Goal: Transaction & Acquisition: Purchase product/service

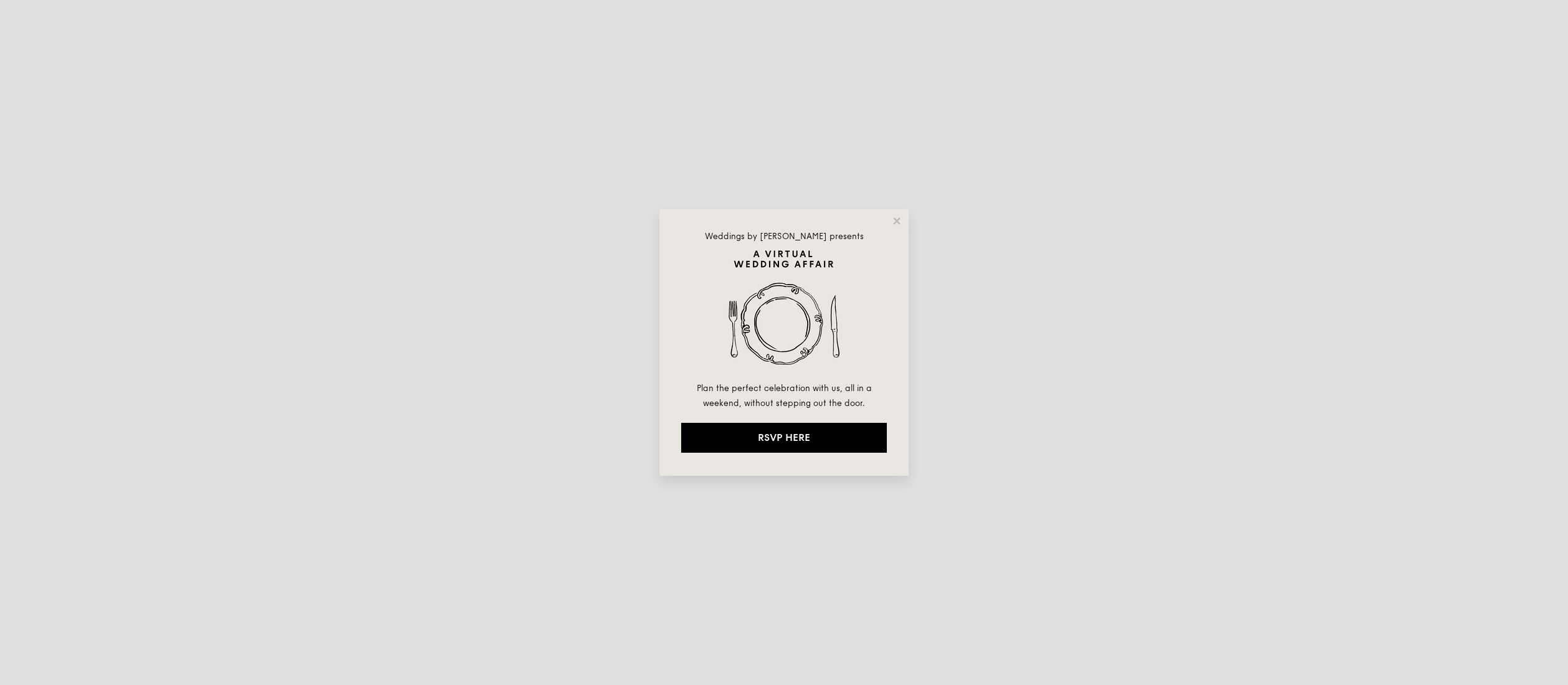
click at [895, 227] on div "Weddings by [PERSON_NAME] presents Plan the perfect celebration with us, all in…" at bounding box center [784, 343] width 249 height 267
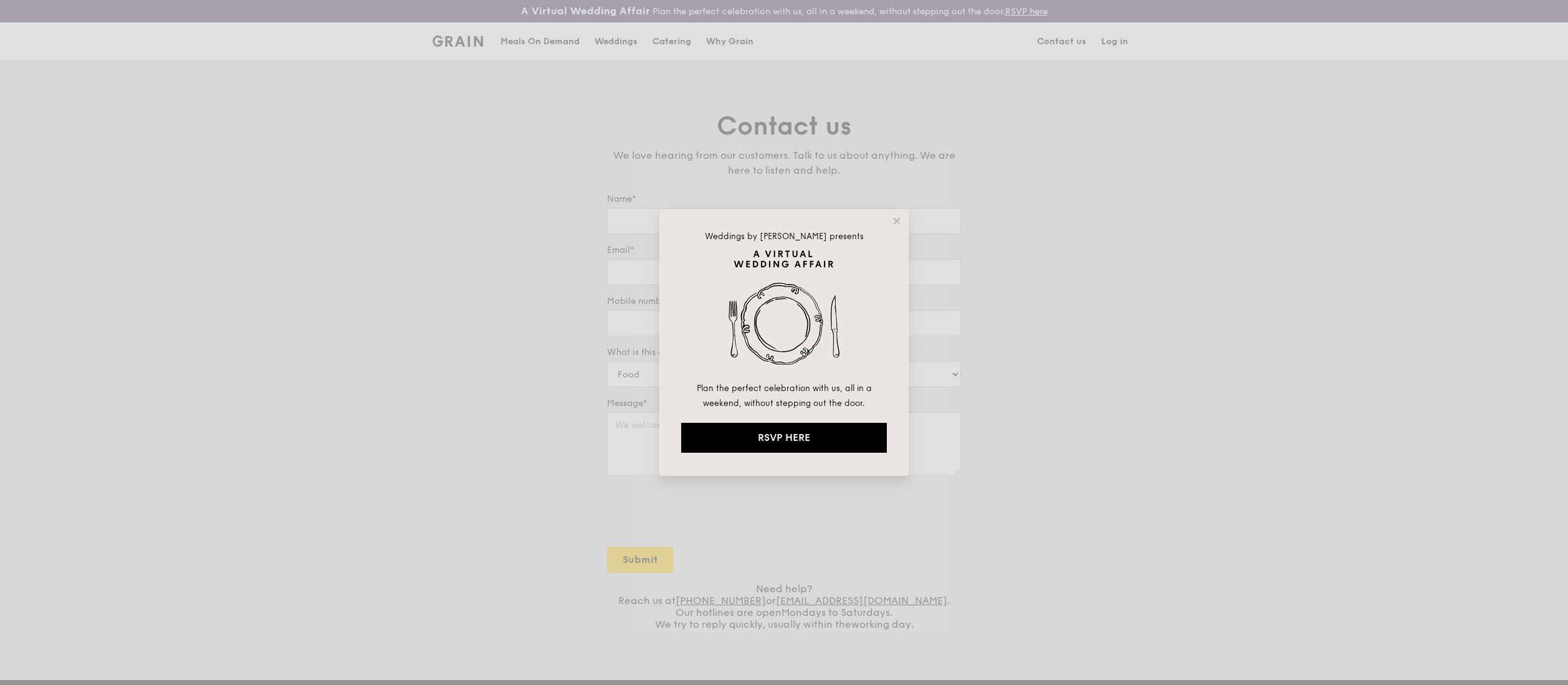
click at [898, 227] on div "Weddings by [PERSON_NAME] presents Plan the perfect celebration with us, all in…" at bounding box center [784, 343] width 249 height 267
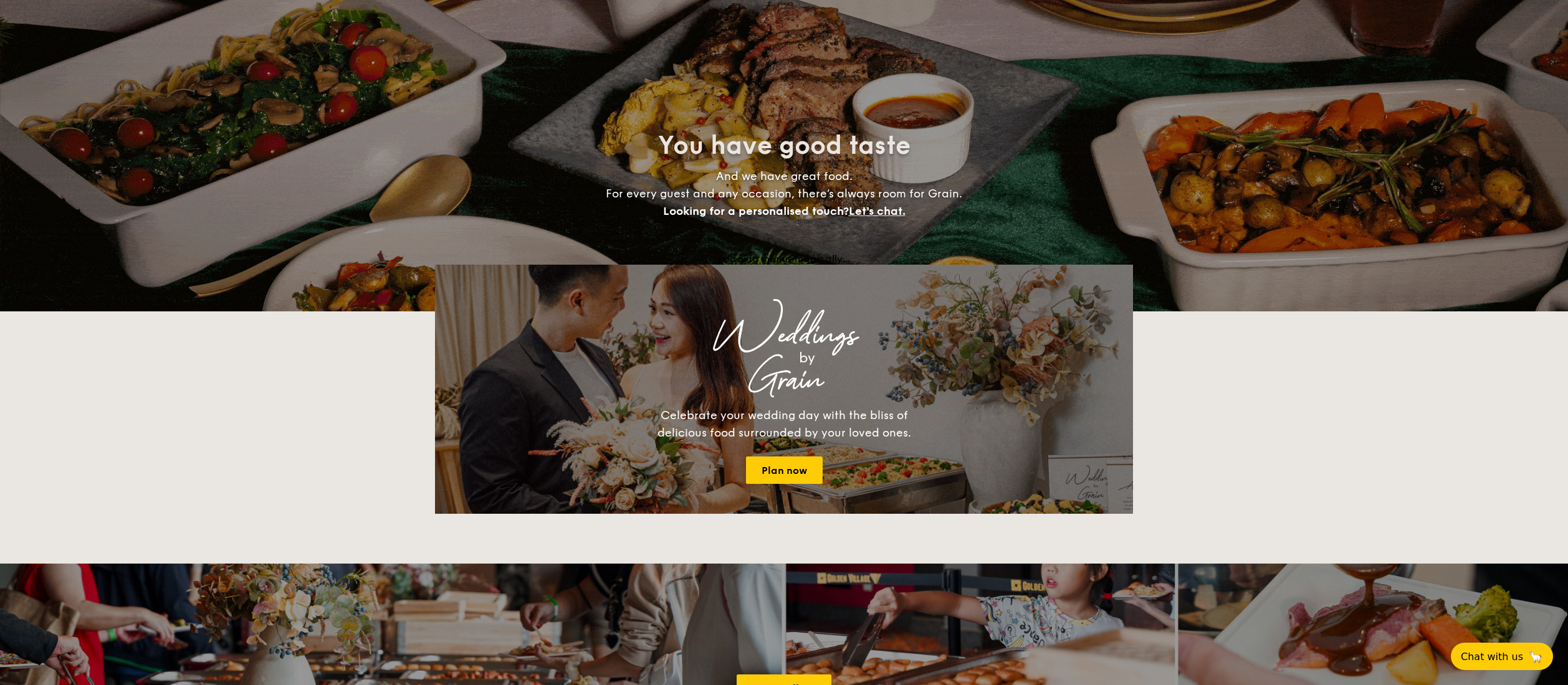
select select
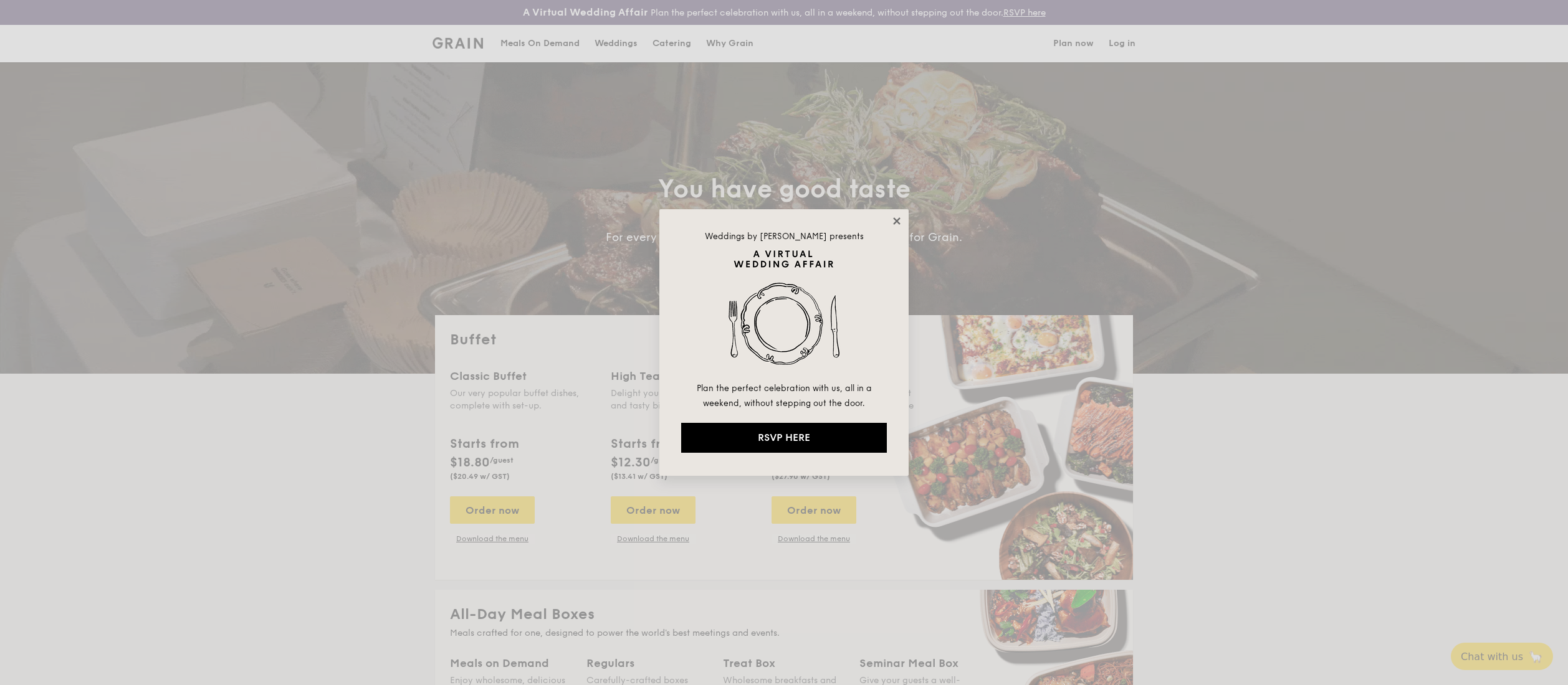
click at [895, 221] on icon at bounding box center [897, 221] width 11 height 11
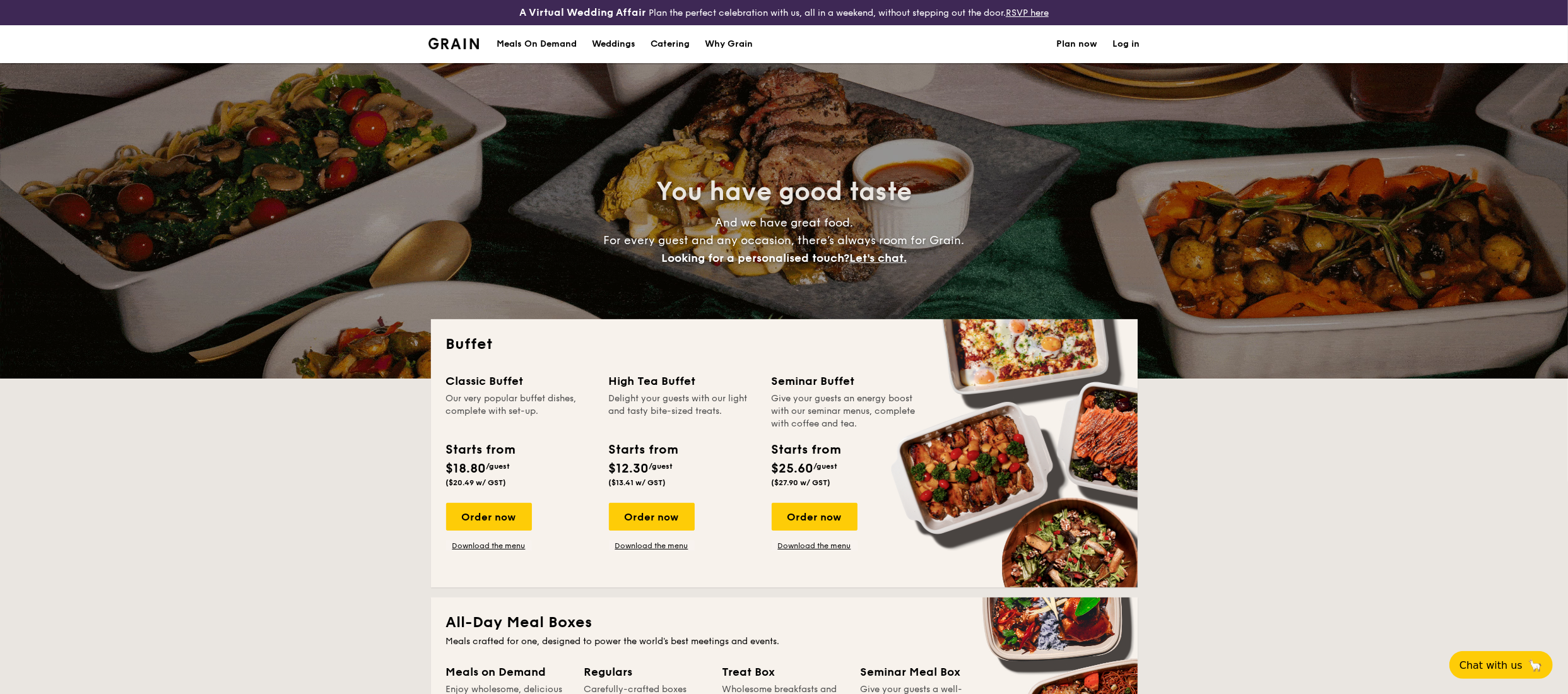
click at [1123, 43] on link "Log in" at bounding box center [1126, 44] width 27 height 38
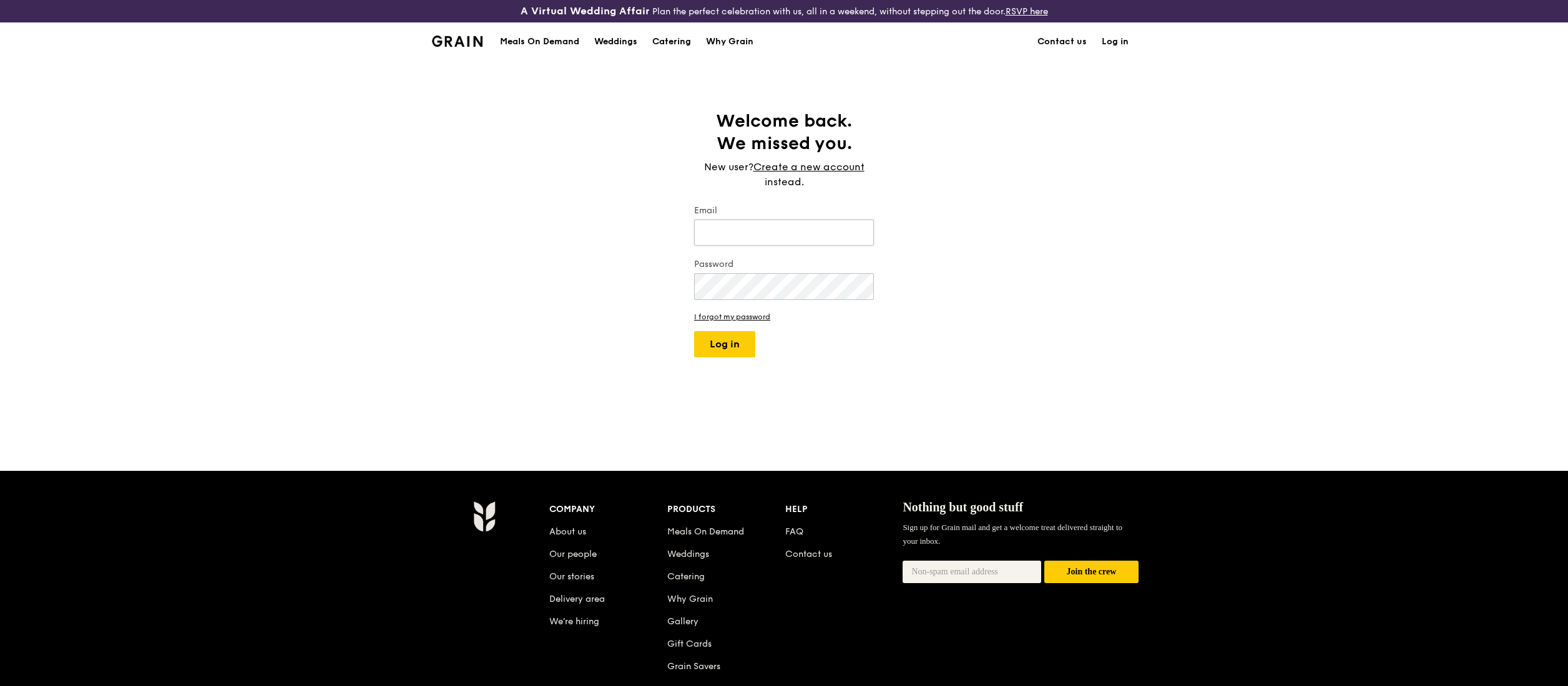
click at [828, 225] on input "Email" at bounding box center [784, 232] width 180 height 26
type input "[EMAIL_ADDRESS][DOMAIN_NAME]"
click at [723, 346] on button "Log in" at bounding box center [724, 344] width 61 height 26
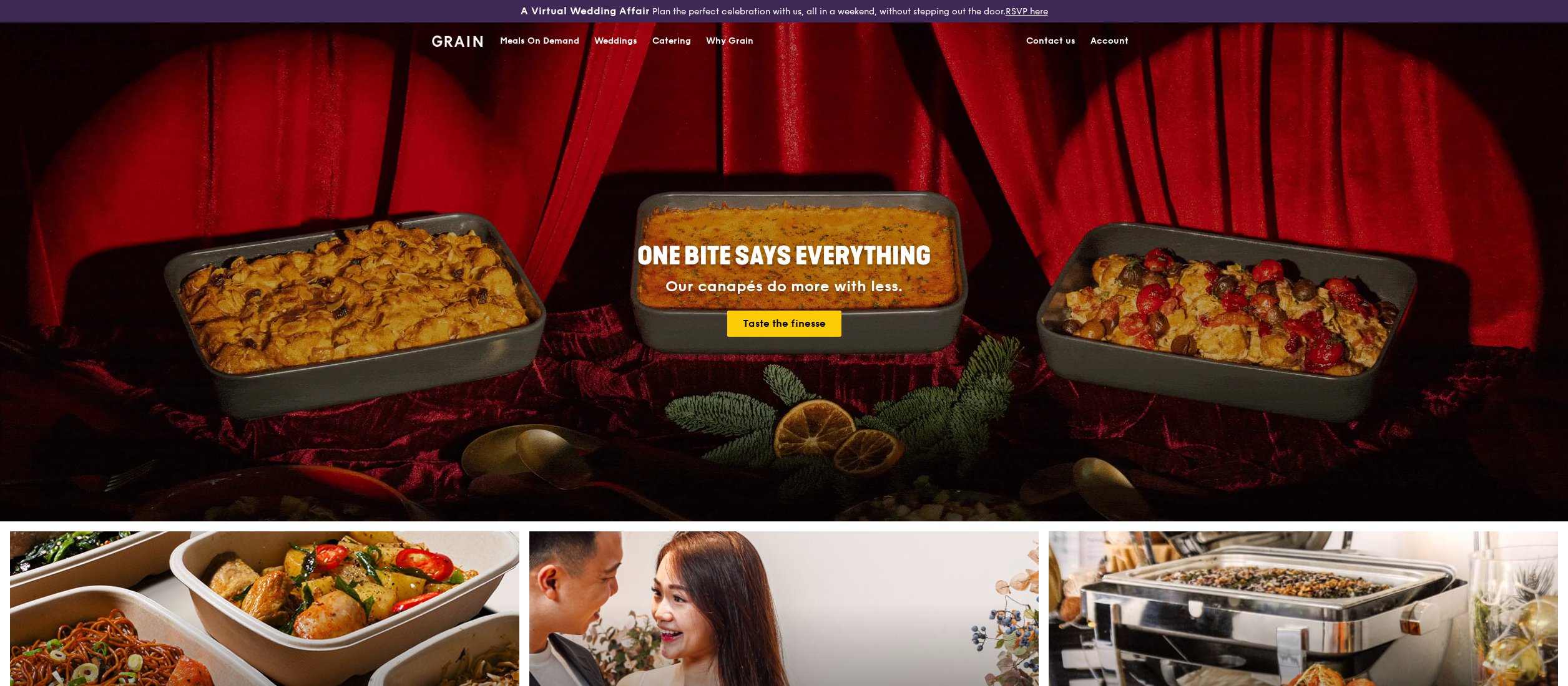
click at [1103, 40] on link "Account" at bounding box center [1110, 41] width 53 height 37
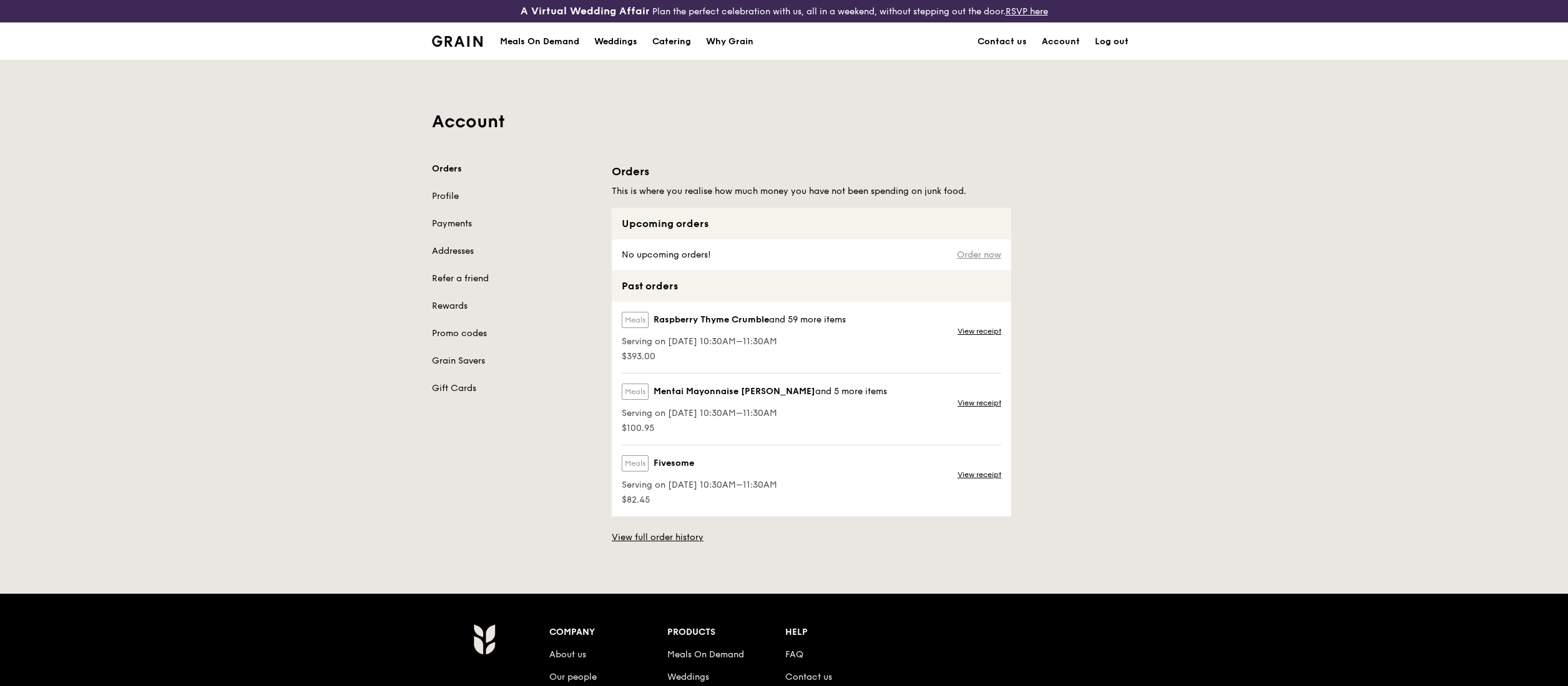
click at [985, 251] on link "Order now" at bounding box center [979, 255] width 44 height 10
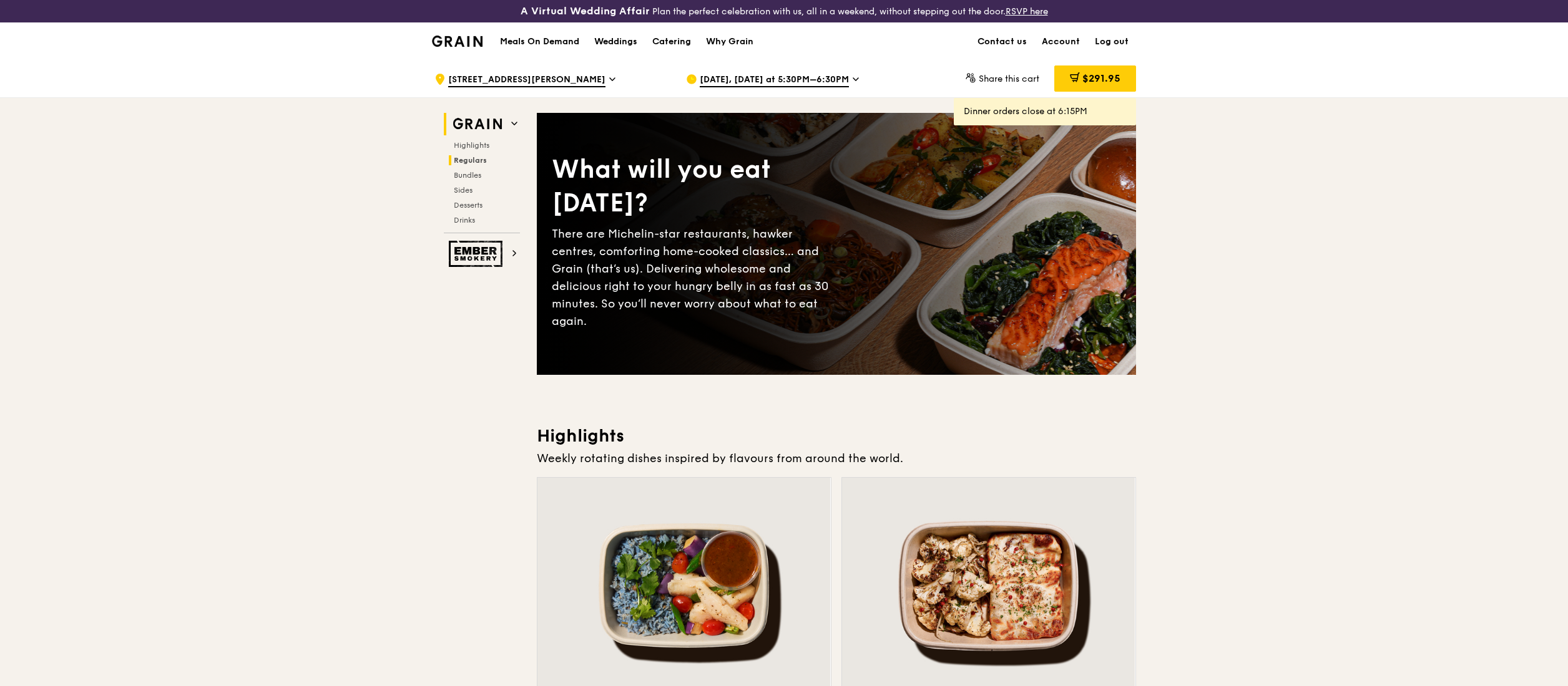
click at [477, 157] on span "Regulars" at bounding box center [470, 160] width 33 height 9
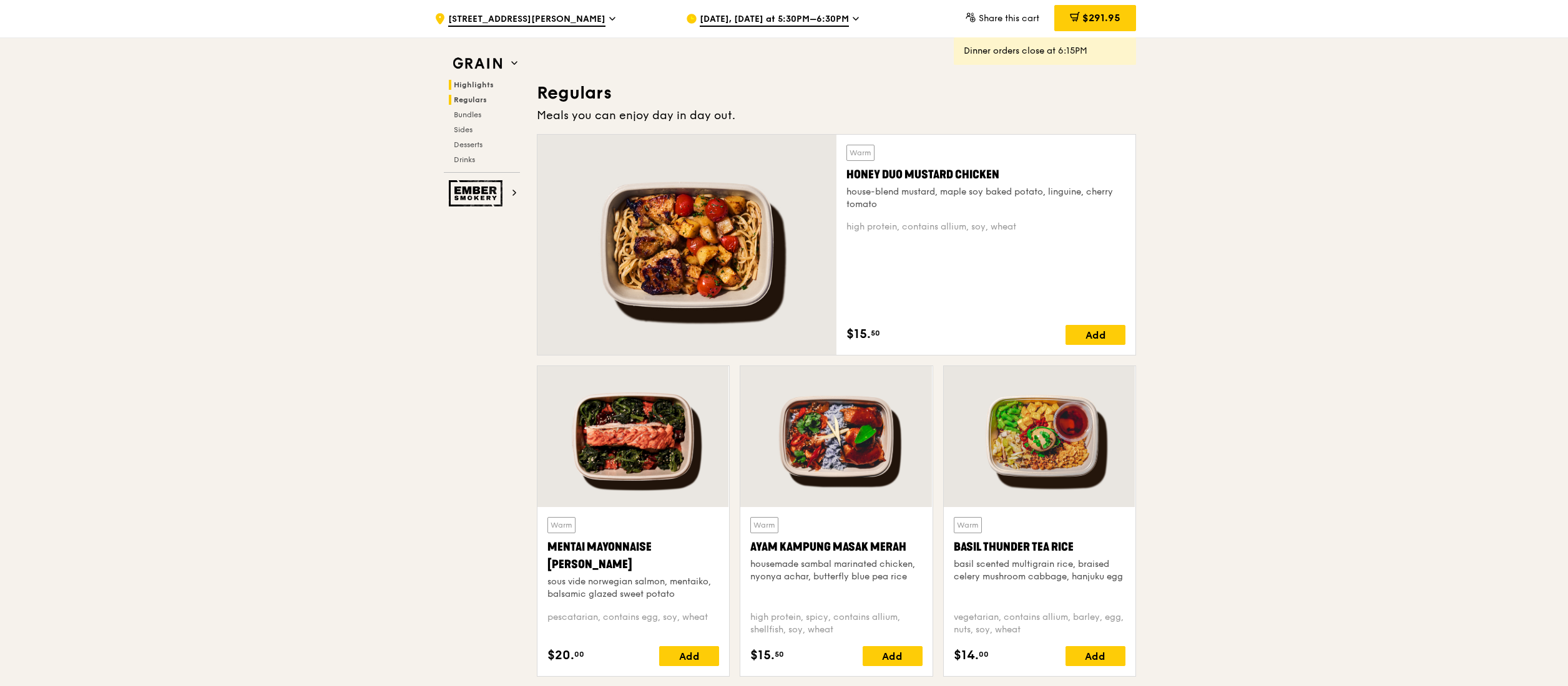
scroll to position [854, 0]
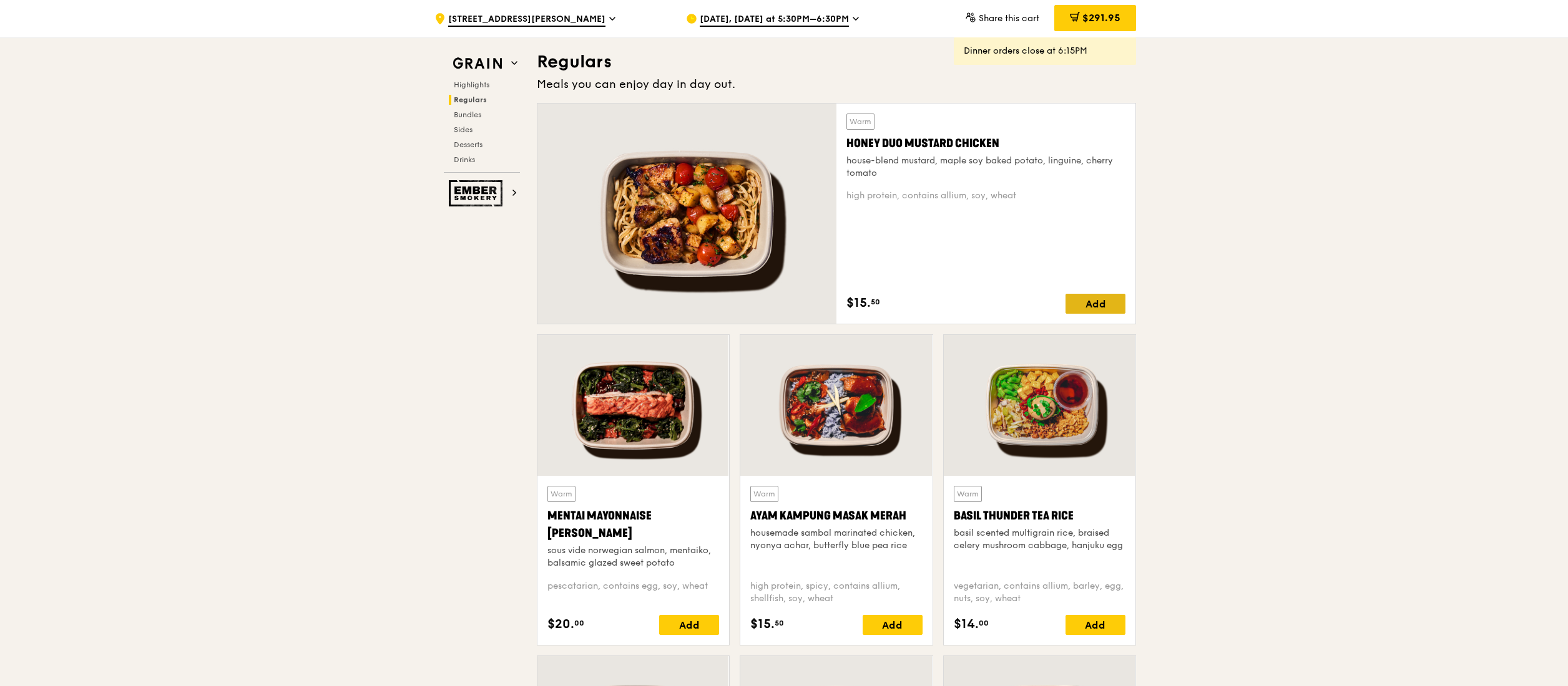
click at [1105, 303] on div "Add" at bounding box center [1095, 304] width 60 height 20
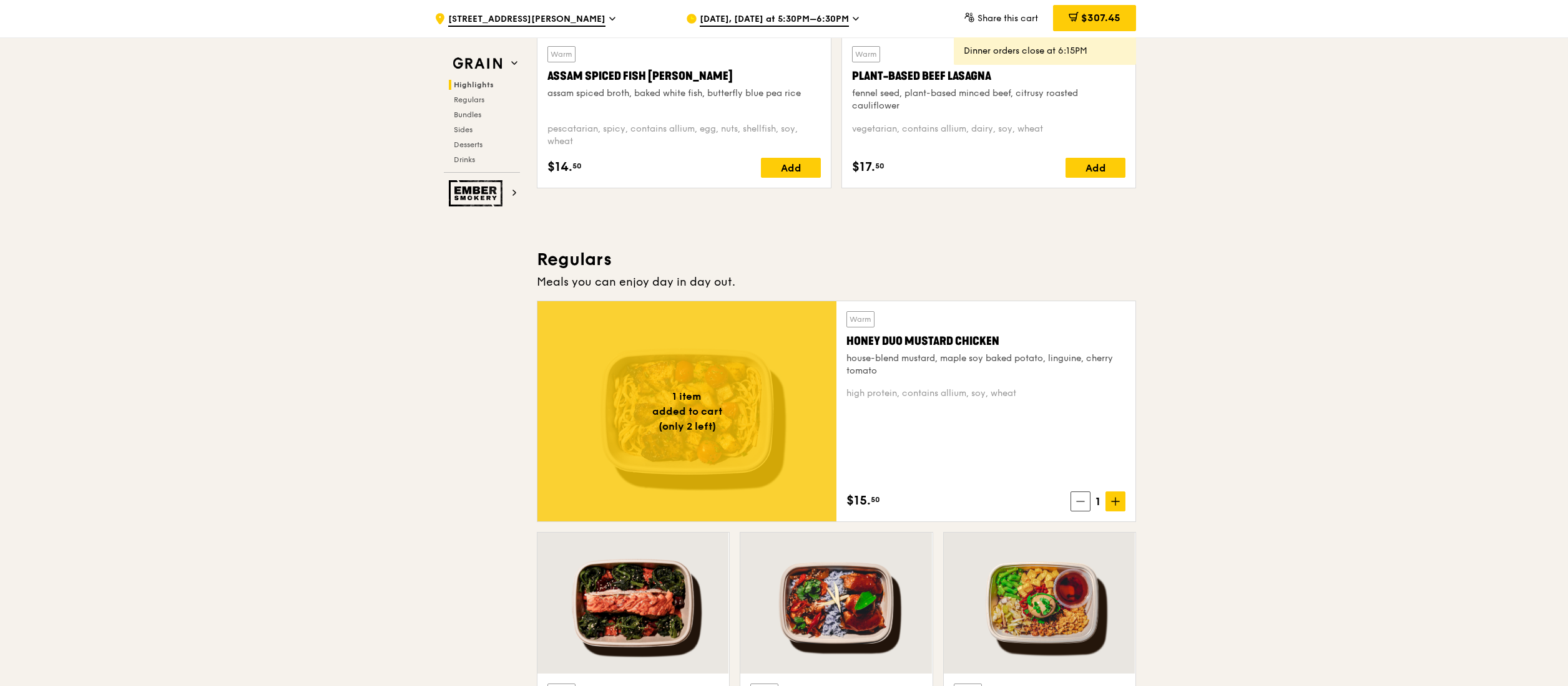
scroll to position [635, 0]
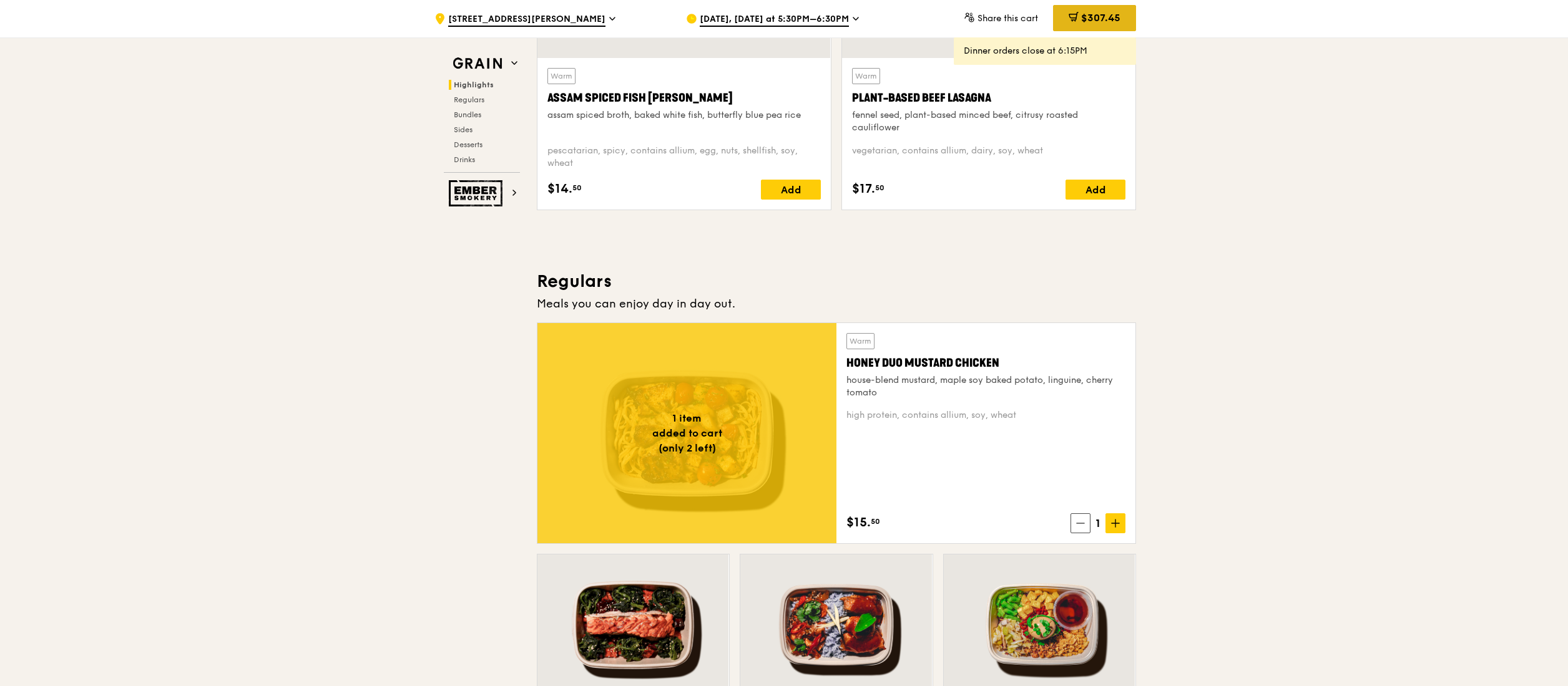
click at [1093, 15] on span "$307.45" at bounding box center [1101, 18] width 39 height 12
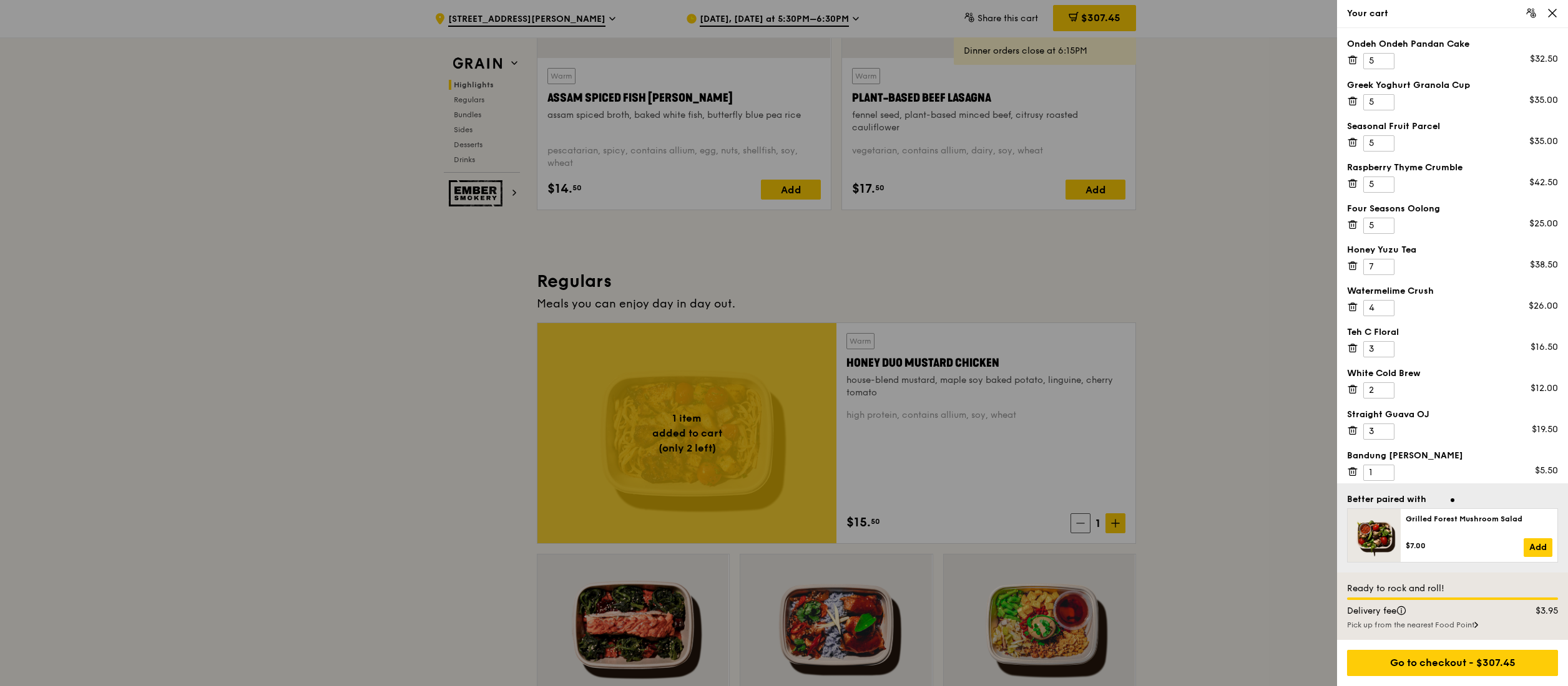
click at [1357, 472] on icon at bounding box center [1353, 472] width 11 height 11
click at [1356, 428] on icon at bounding box center [1353, 428] width 9 height 0
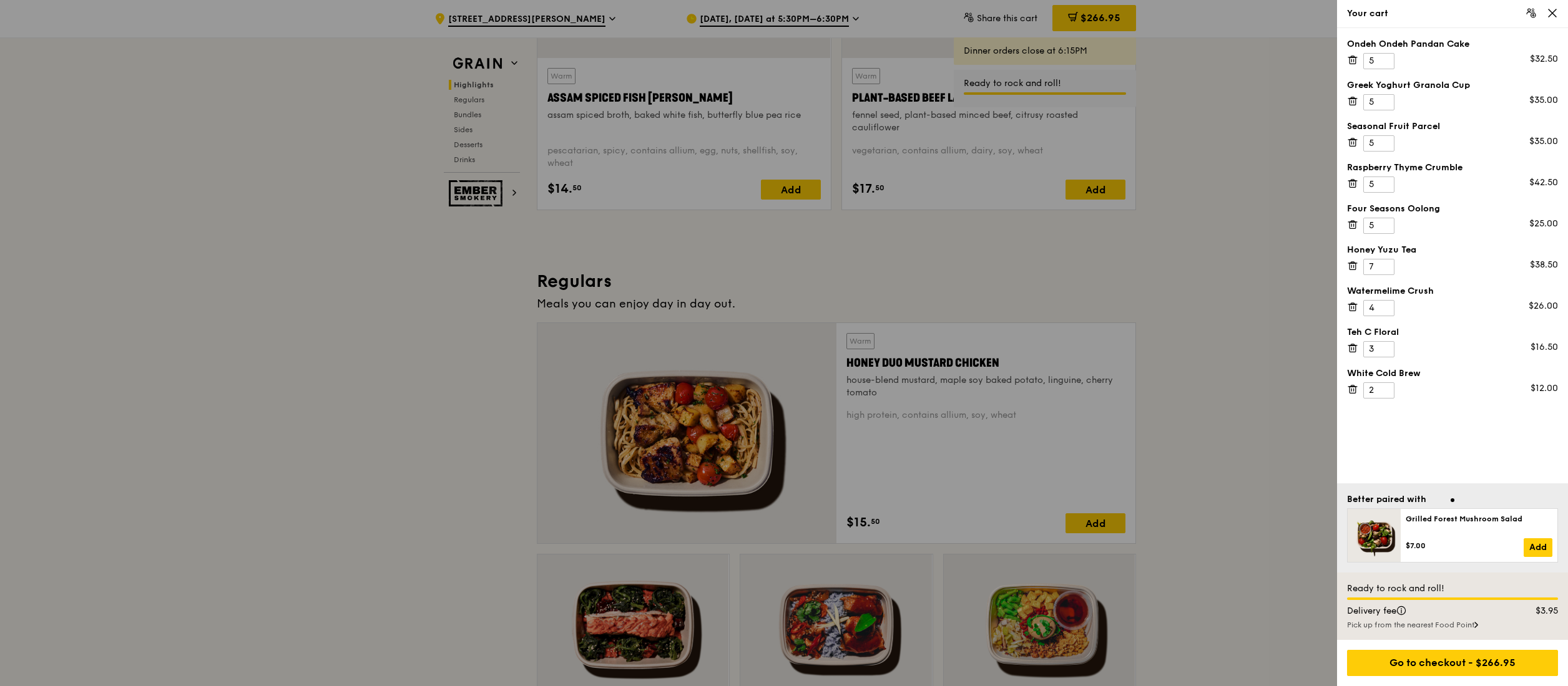
click at [1356, 391] on icon at bounding box center [1353, 390] width 11 height 11
click at [1354, 346] on icon at bounding box center [1353, 346] width 9 height 0
click at [1353, 309] on icon at bounding box center [1353, 307] width 11 height 11
click at [1356, 269] on icon at bounding box center [1353, 266] width 11 height 11
click at [1354, 227] on icon at bounding box center [1353, 225] width 11 height 11
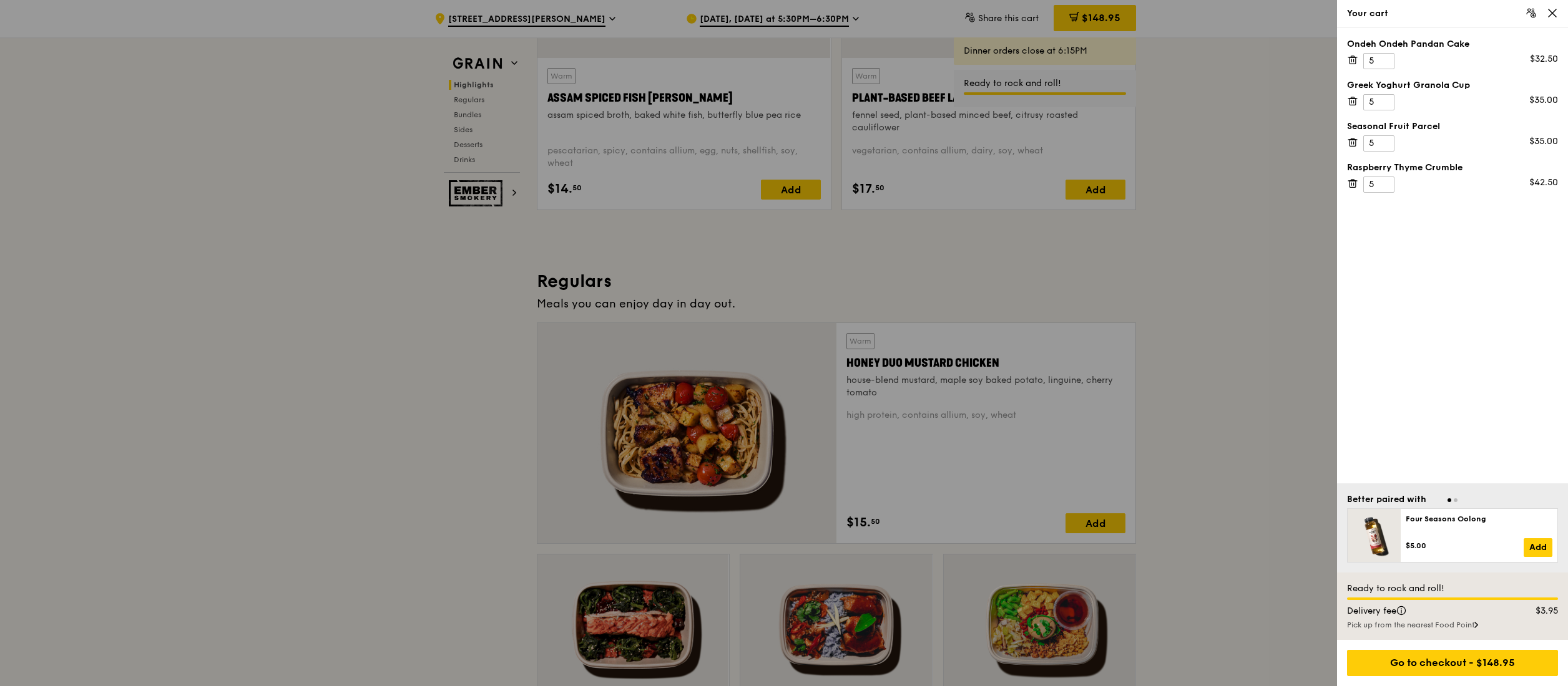
click at [1356, 189] on icon at bounding box center [1353, 184] width 11 height 11
click at [1347, 144] on icon at bounding box center [1353, 143] width 11 height 11
click at [1354, 103] on icon at bounding box center [1353, 101] width 11 height 11
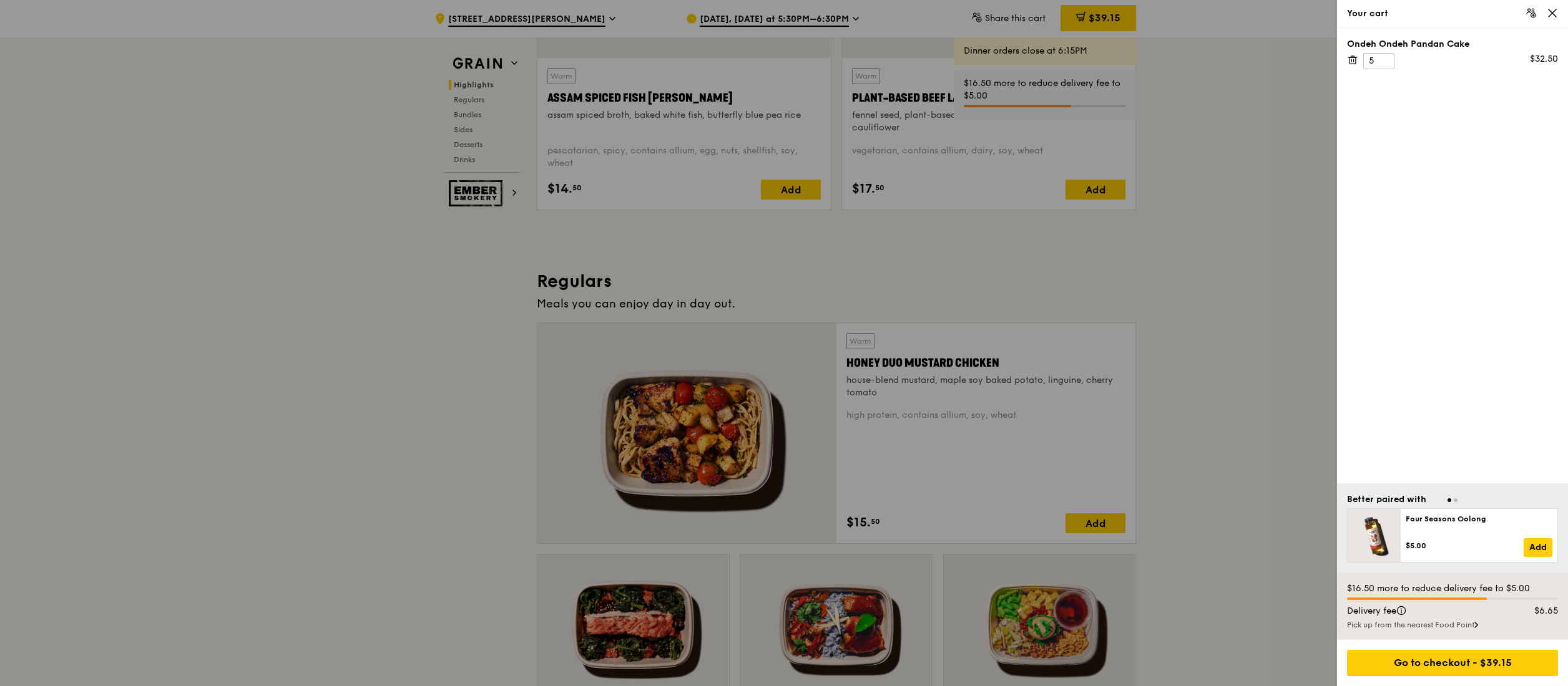
click at [1352, 56] on icon at bounding box center [1352, 57] width 3 height 1
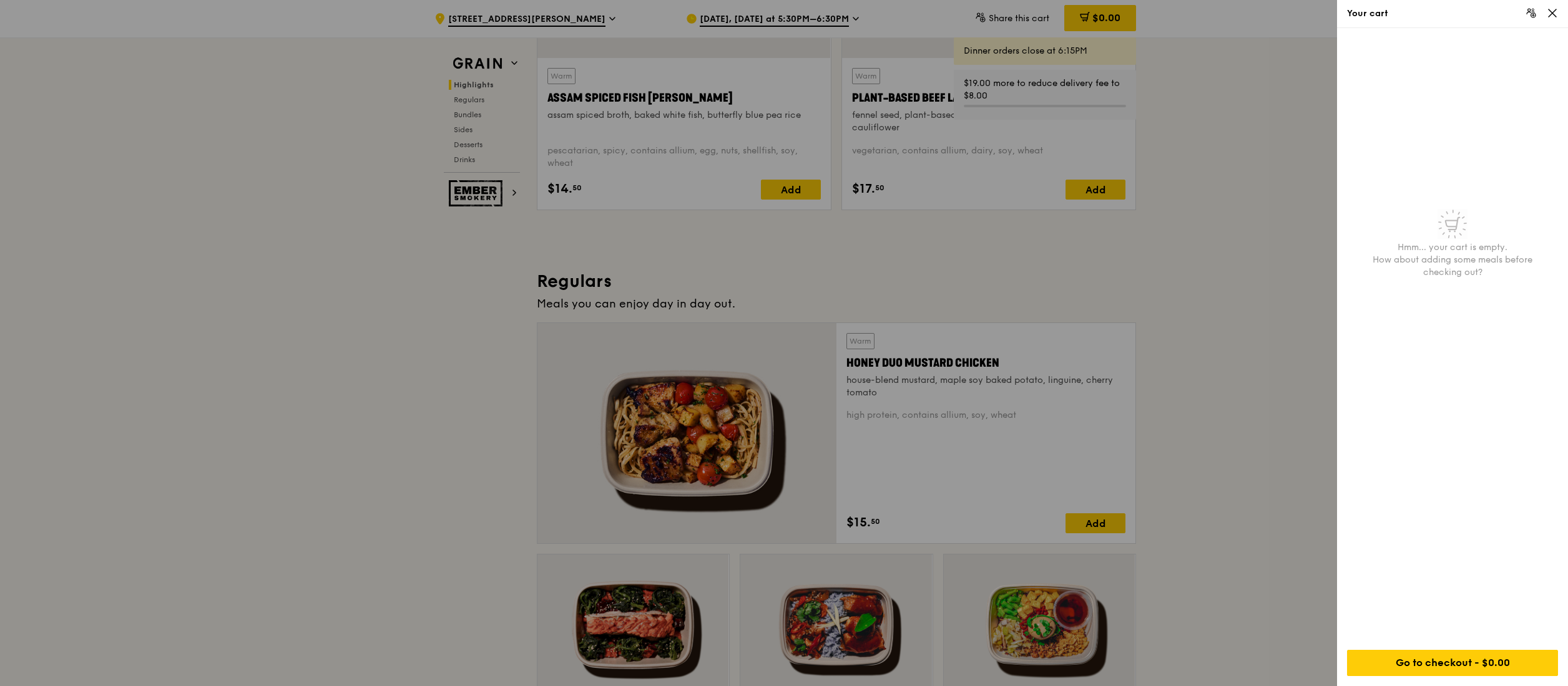
click at [1558, 15] on div "Your cart" at bounding box center [1453, 14] width 231 height 28
click at [1554, 14] on icon at bounding box center [1553, 13] width 11 height 11
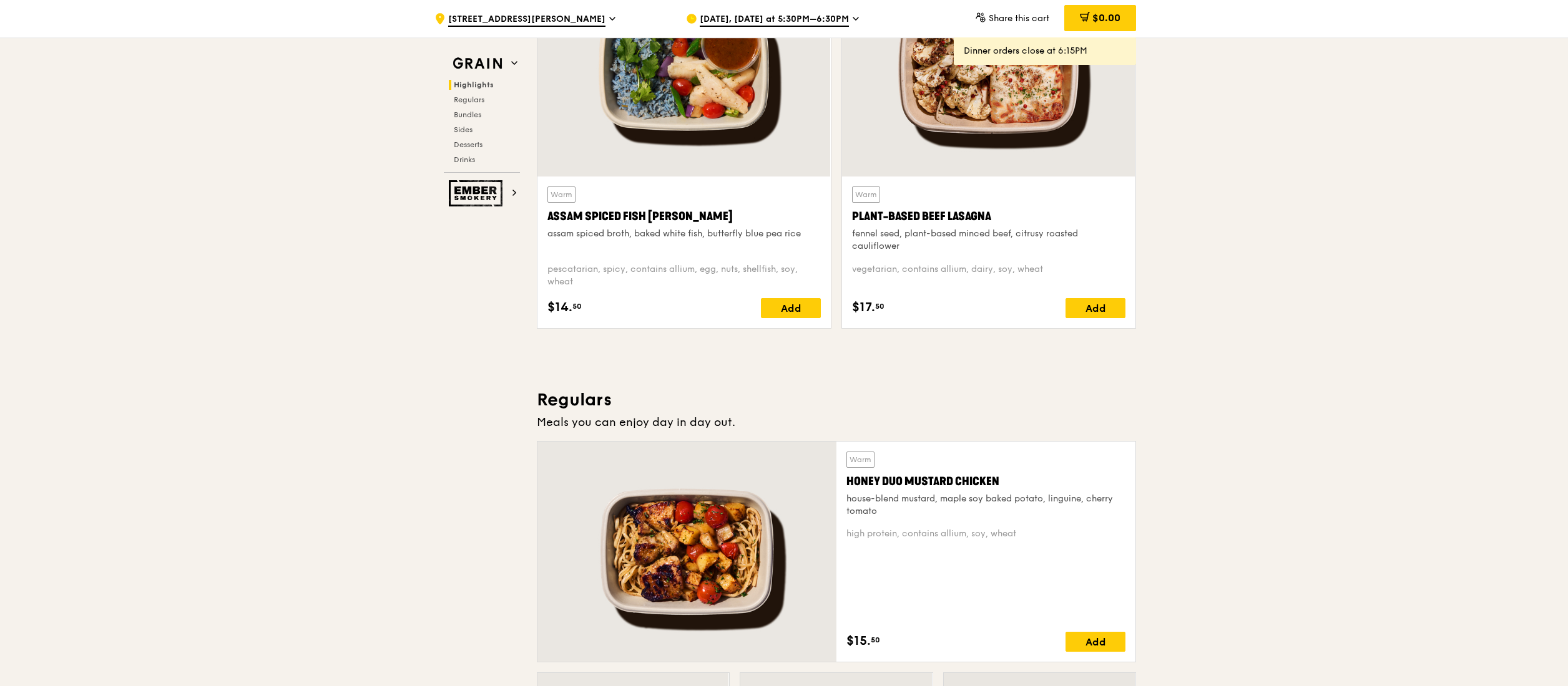
scroll to position [0, 0]
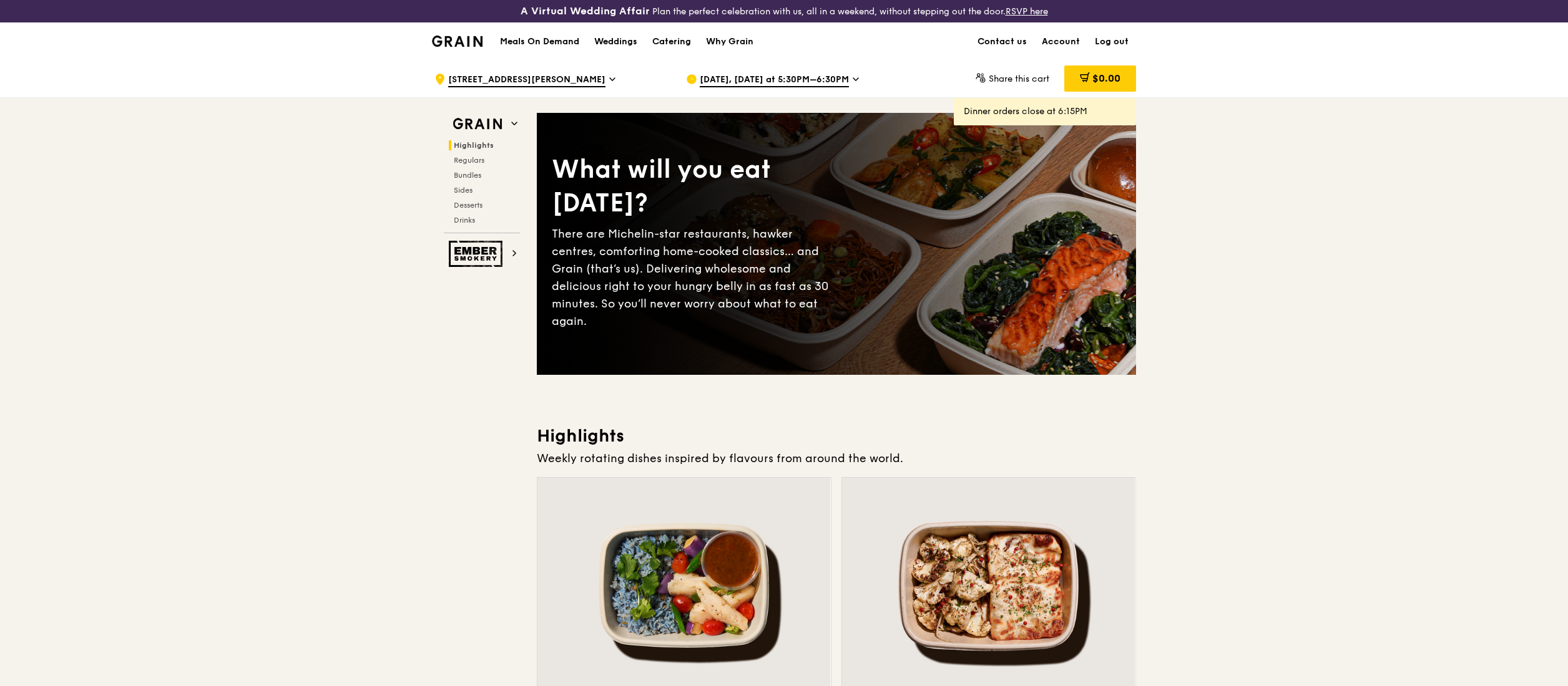
drag, startPoint x: 1566, startPoint y: 54, endPoint x: 1574, endPoint y: 107, distance: 53.6
click at [847, 80] on div "[DATE], [DATE] at 5:30PM–6:30PM" at bounding box center [801, 79] width 231 height 37
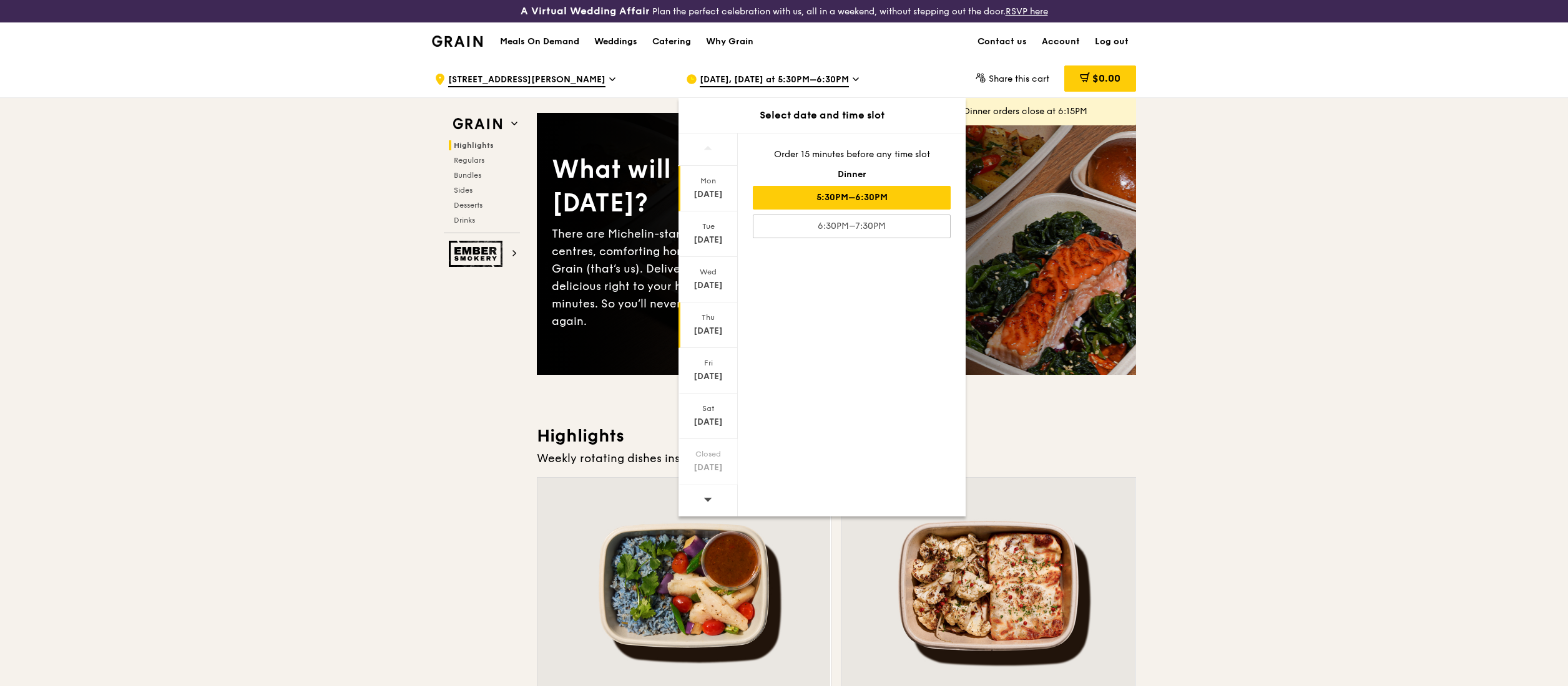
click at [712, 329] on div "[DATE]" at bounding box center [709, 331] width 56 height 13
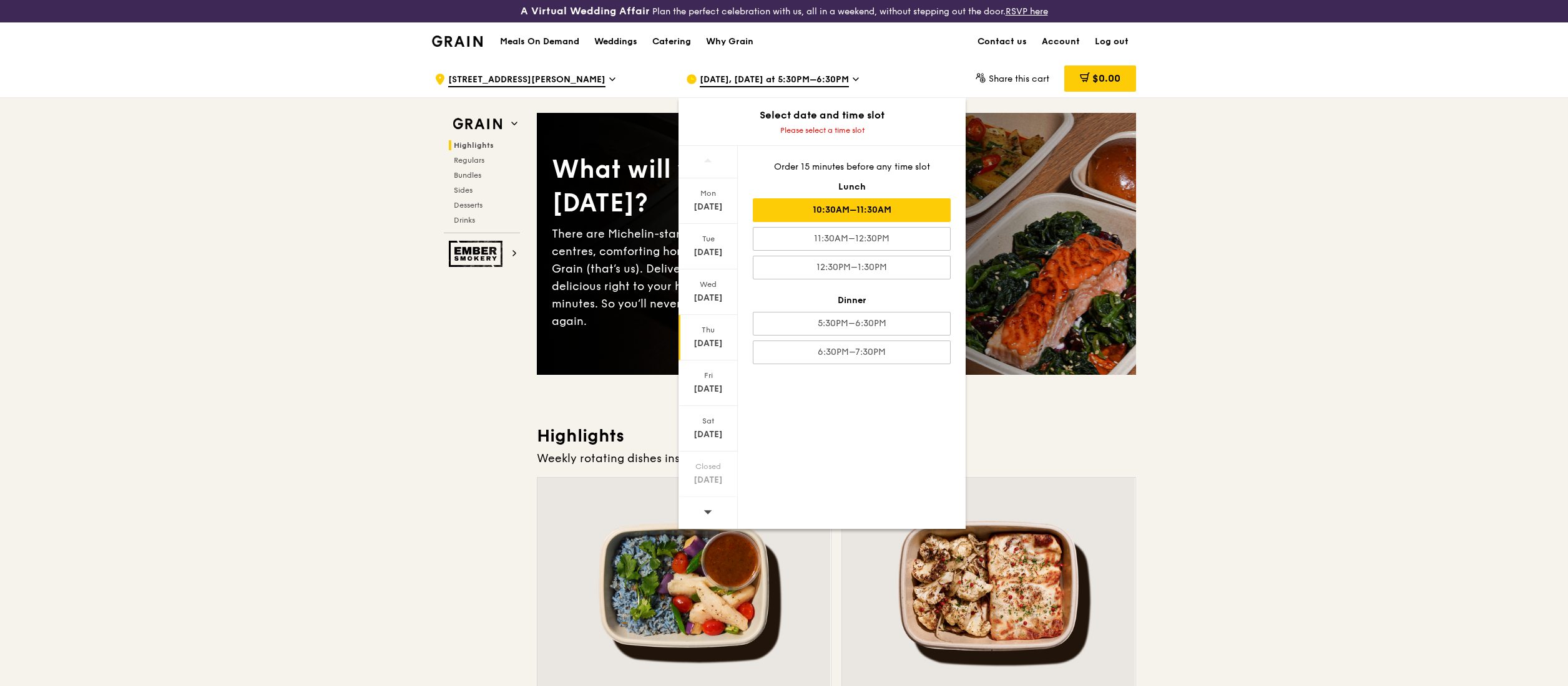
click at [909, 206] on div "10:30AM–11:30AM" at bounding box center [852, 210] width 198 height 23
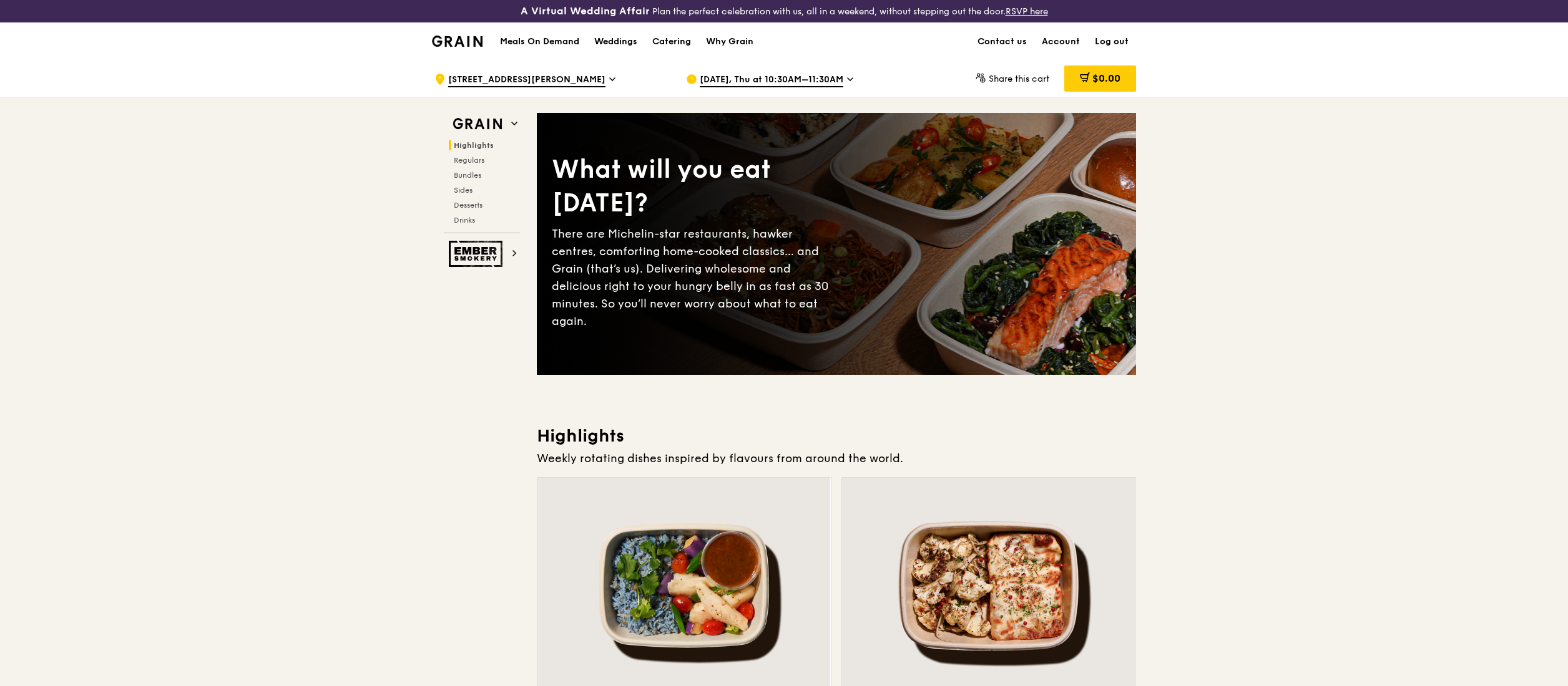
drag, startPoint x: 1564, startPoint y: 64, endPoint x: 1566, endPoint y: 143, distance: 79.0
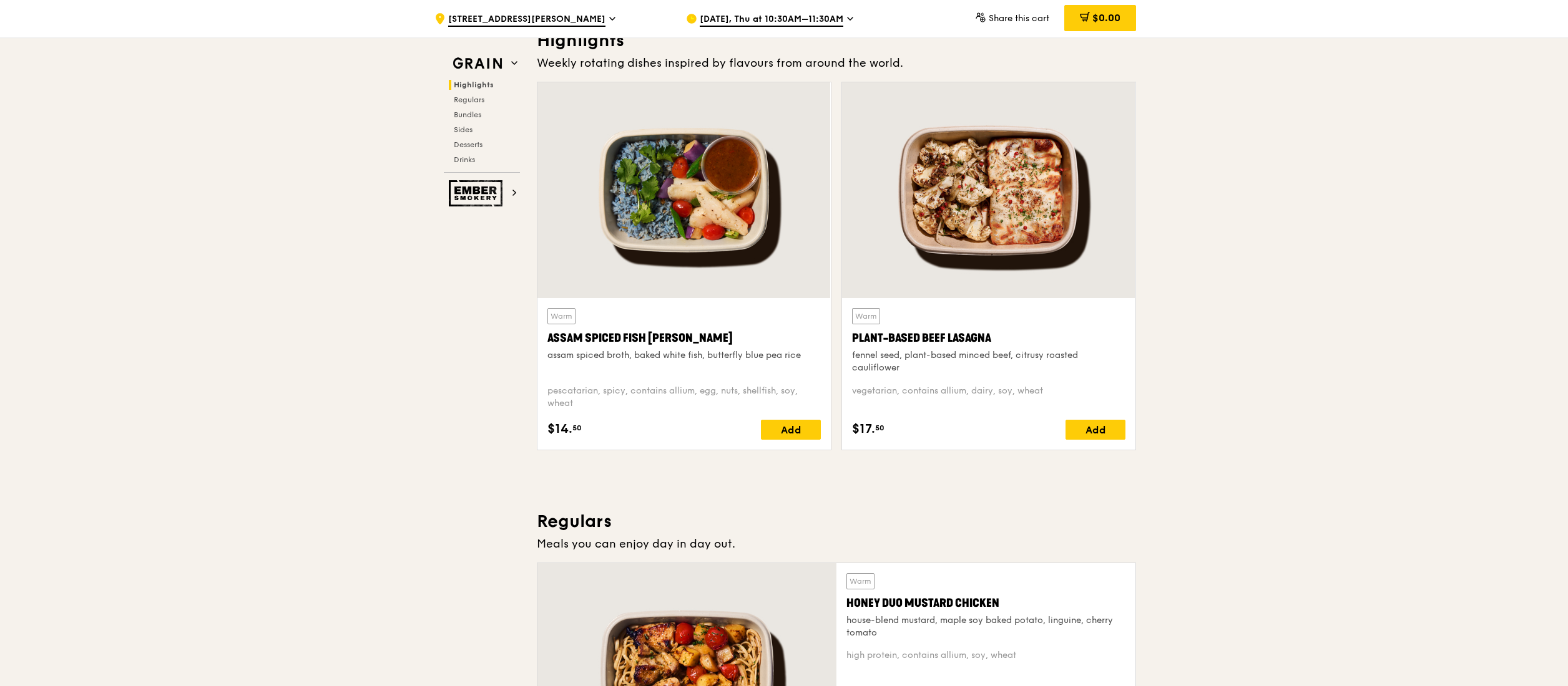
scroll to position [399, 0]
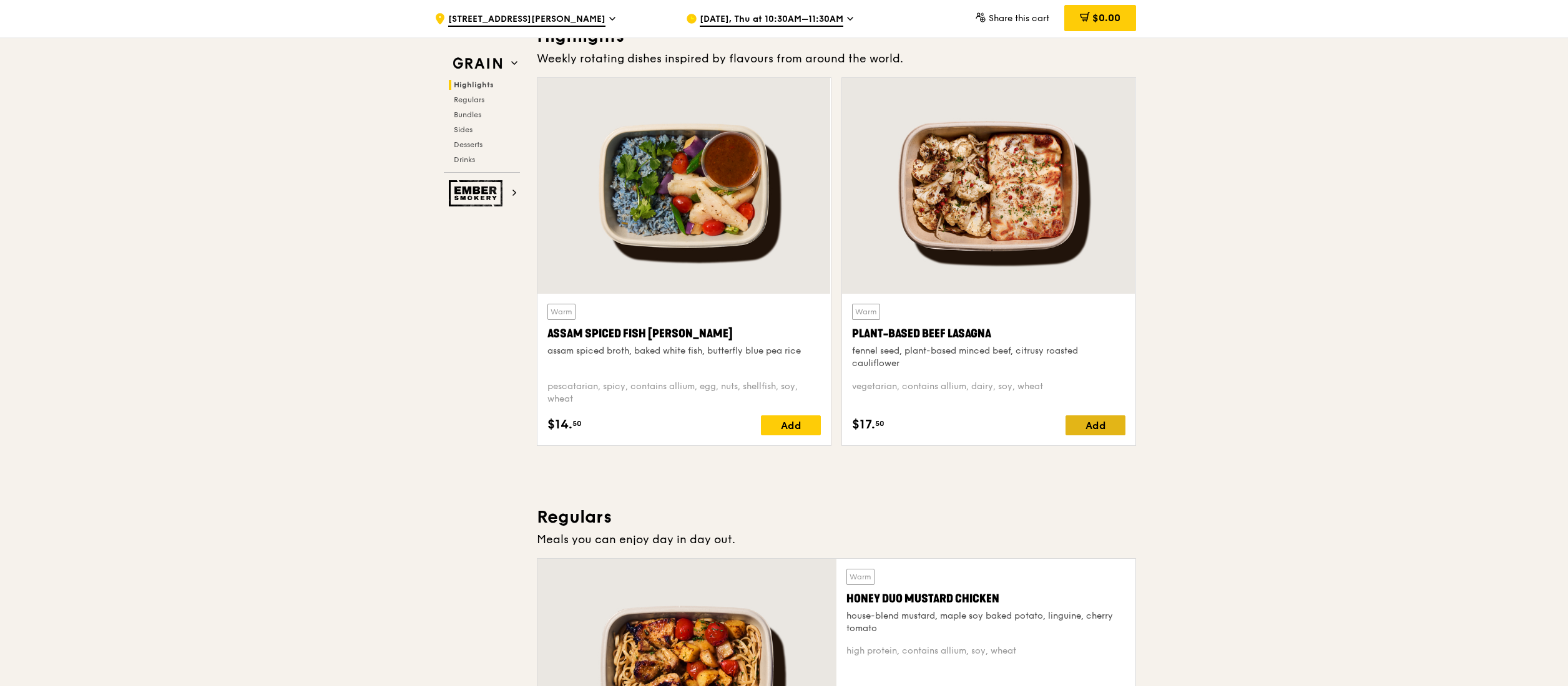
click at [1105, 431] on div "Add" at bounding box center [1095, 426] width 60 height 20
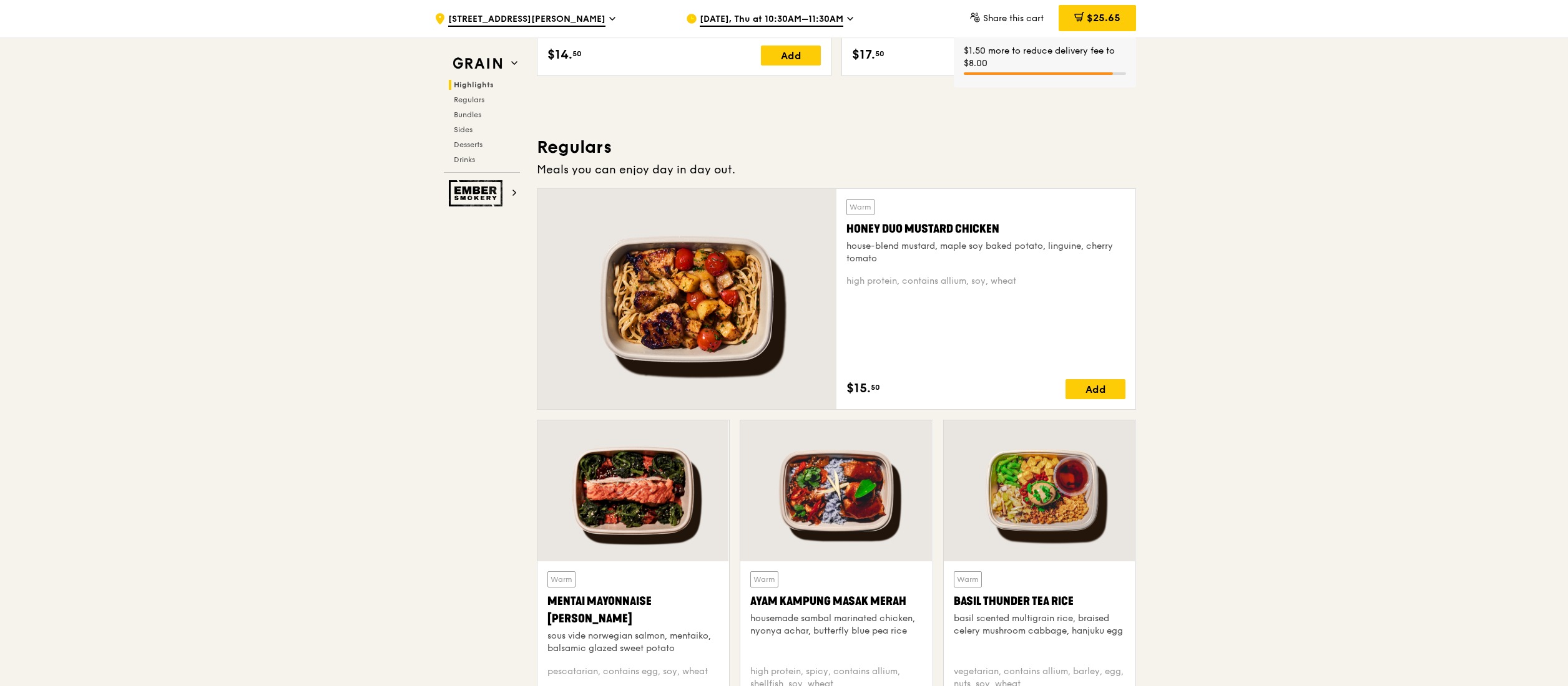
scroll to position [799, 0]
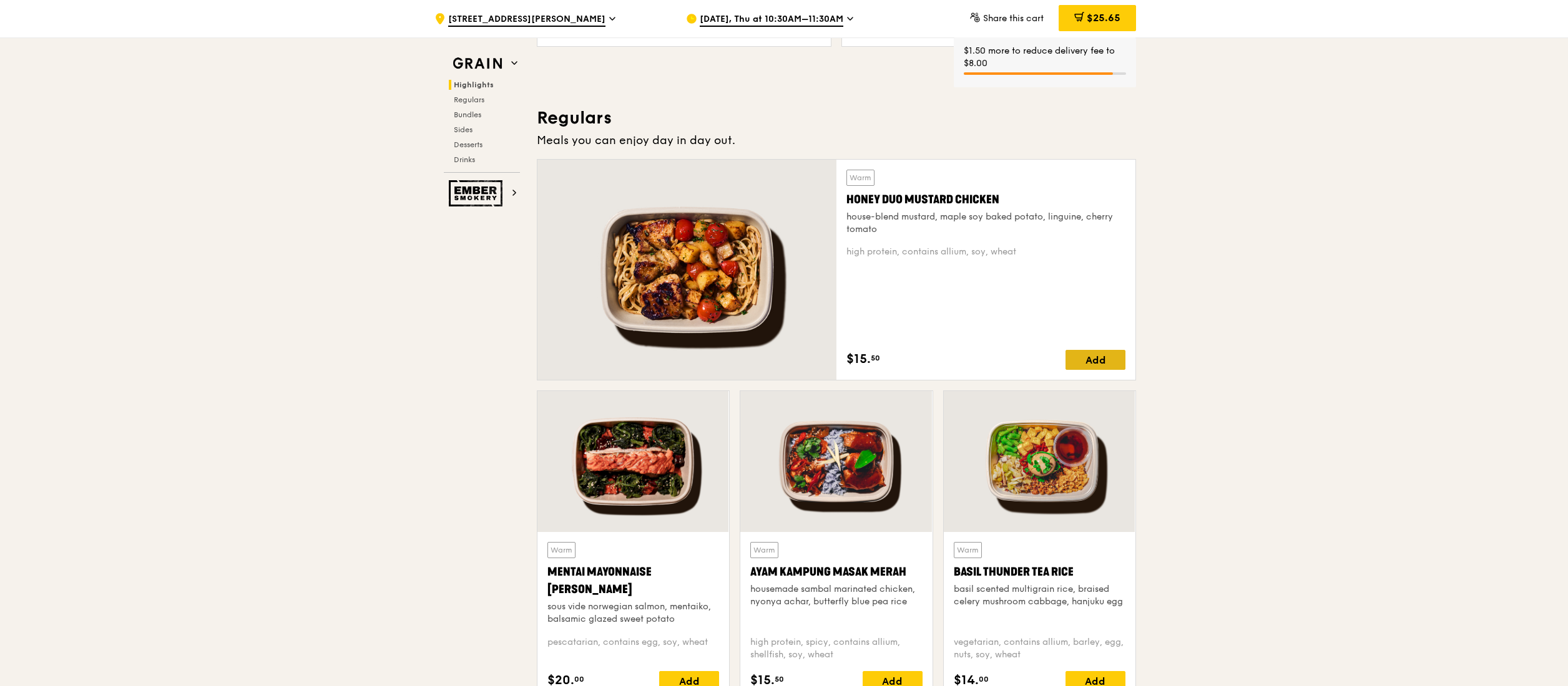
click at [1104, 353] on div "Add" at bounding box center [1095, 360] width 60 height 20
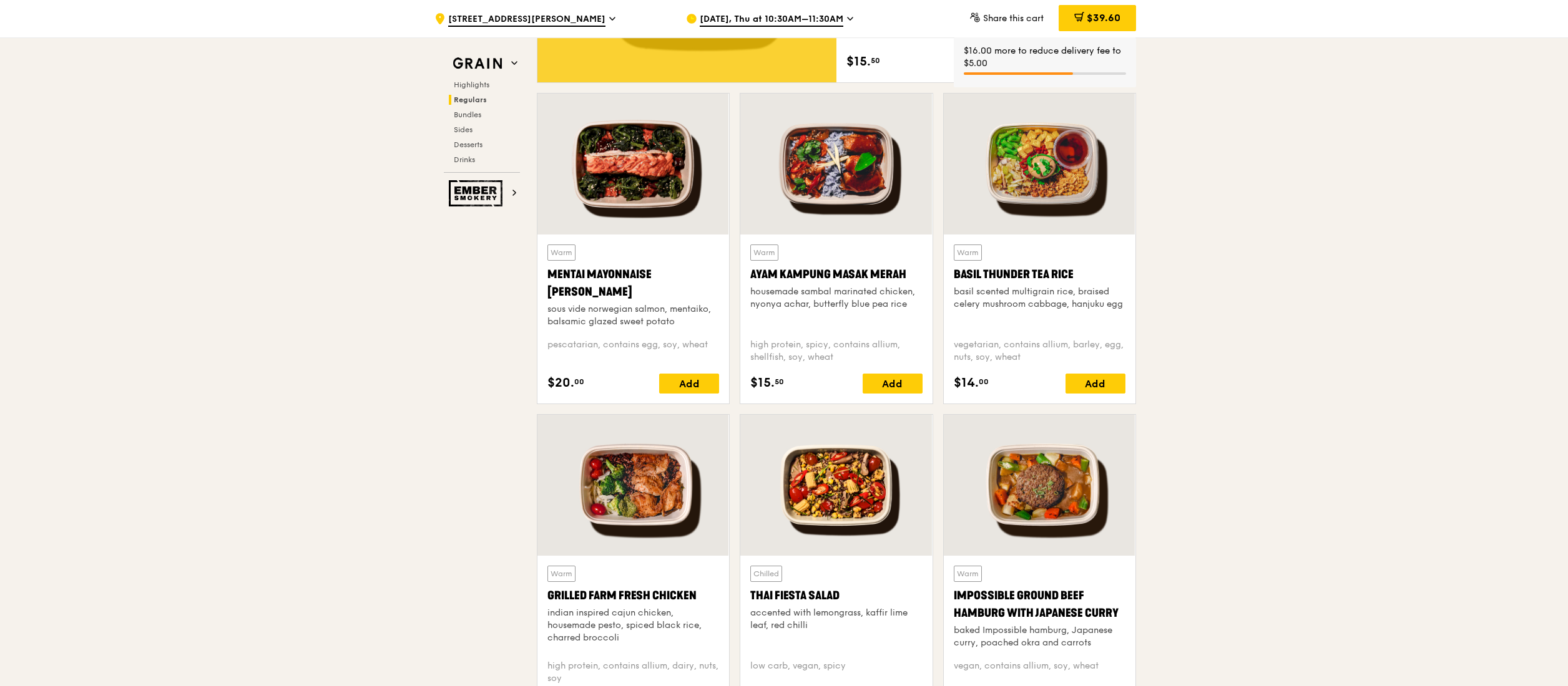
scroll to position [1098, 0]
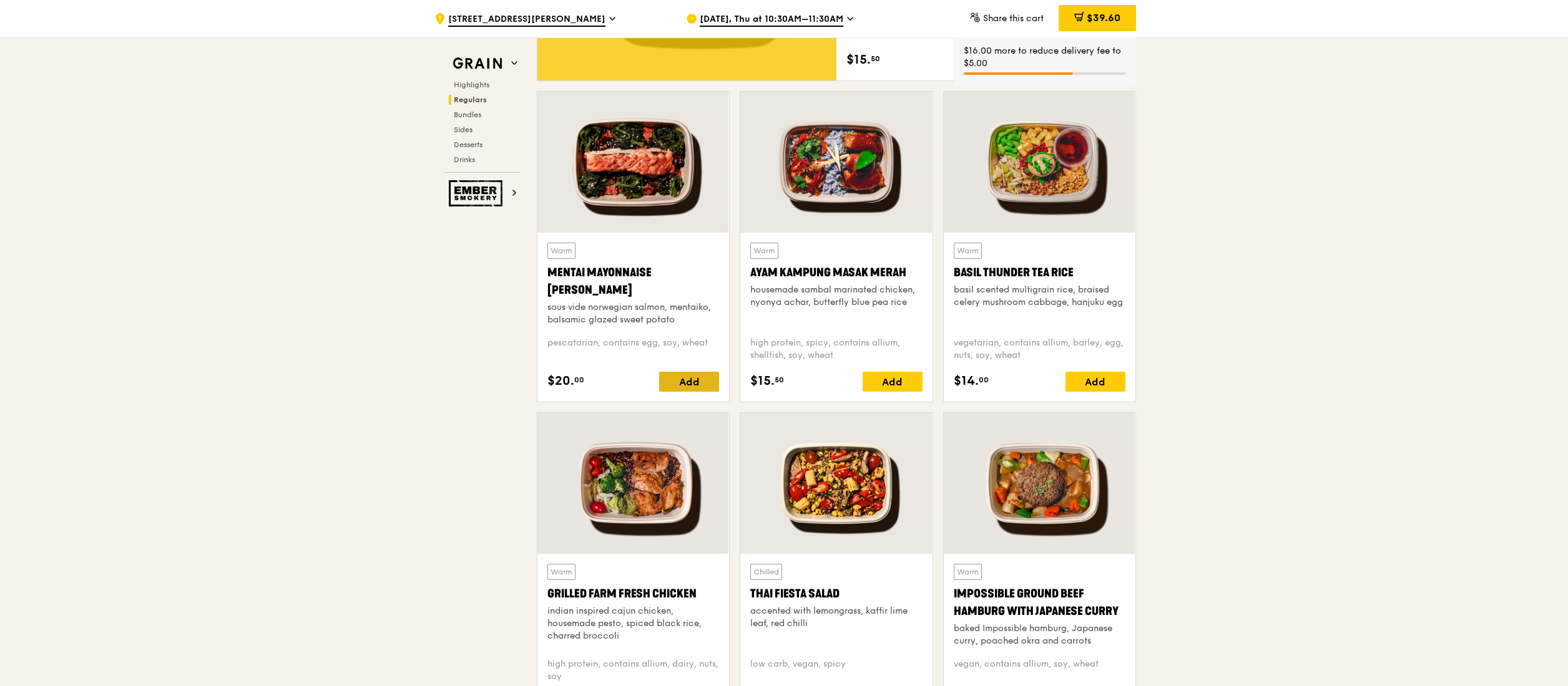
click at [685, 381] on div "Add" at bounding box center [689, 382] width 60 height 20
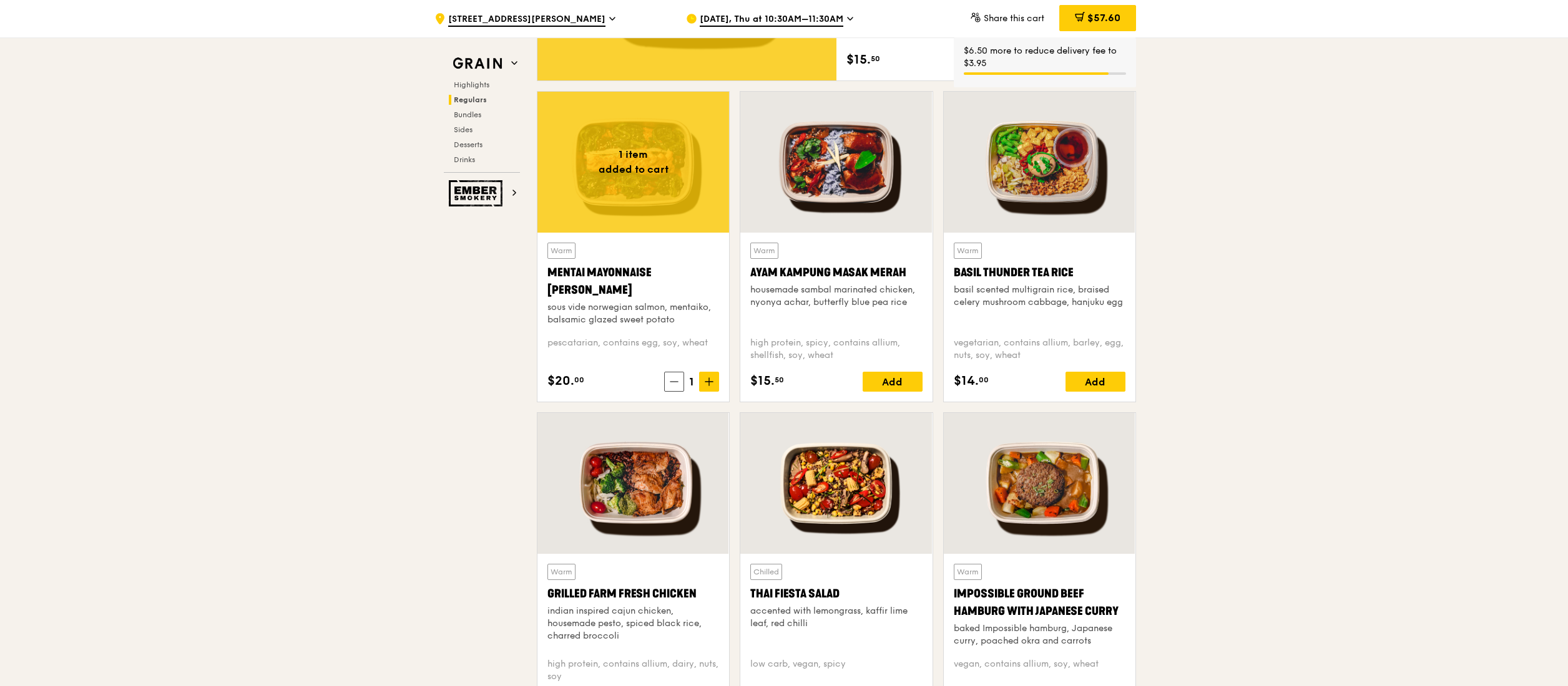
click at [705, 381] on icon at bounding box center [709, 382] width 9 height 9
click at [1114, 381] on div "Add" at bounding box center [1095, 382] width 60 height 20
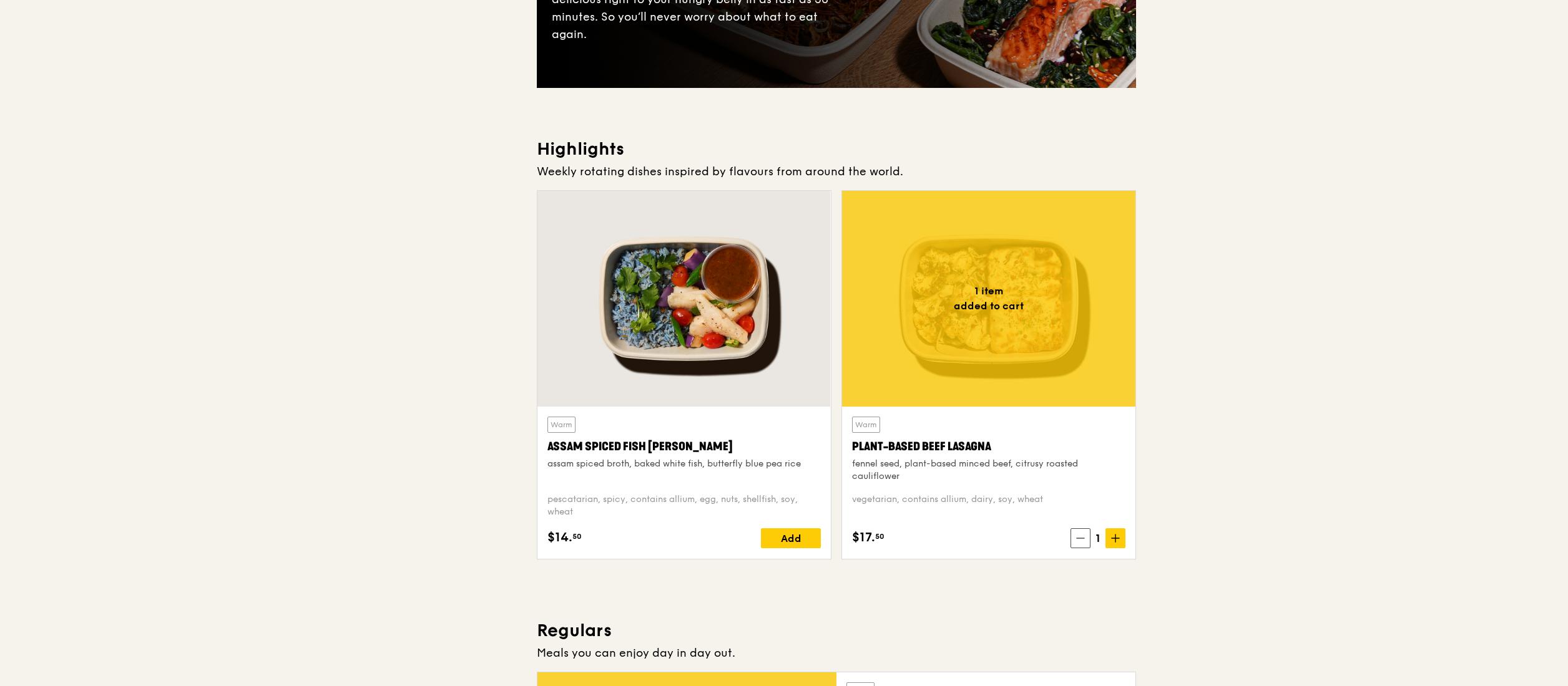
scroll to position [0, 0]
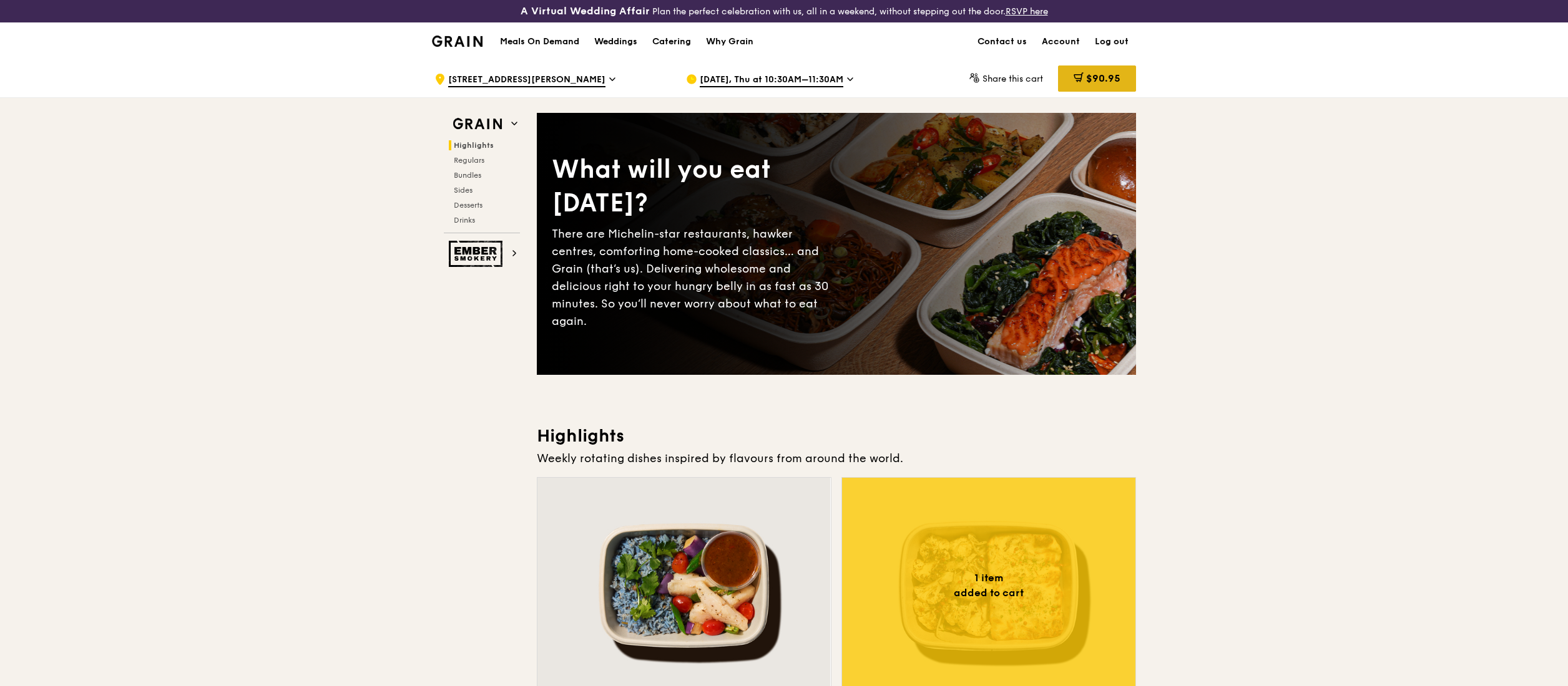
click at [1080, 70] on div "$90.95" at bounding box center [1097, 78] width 78 height 26
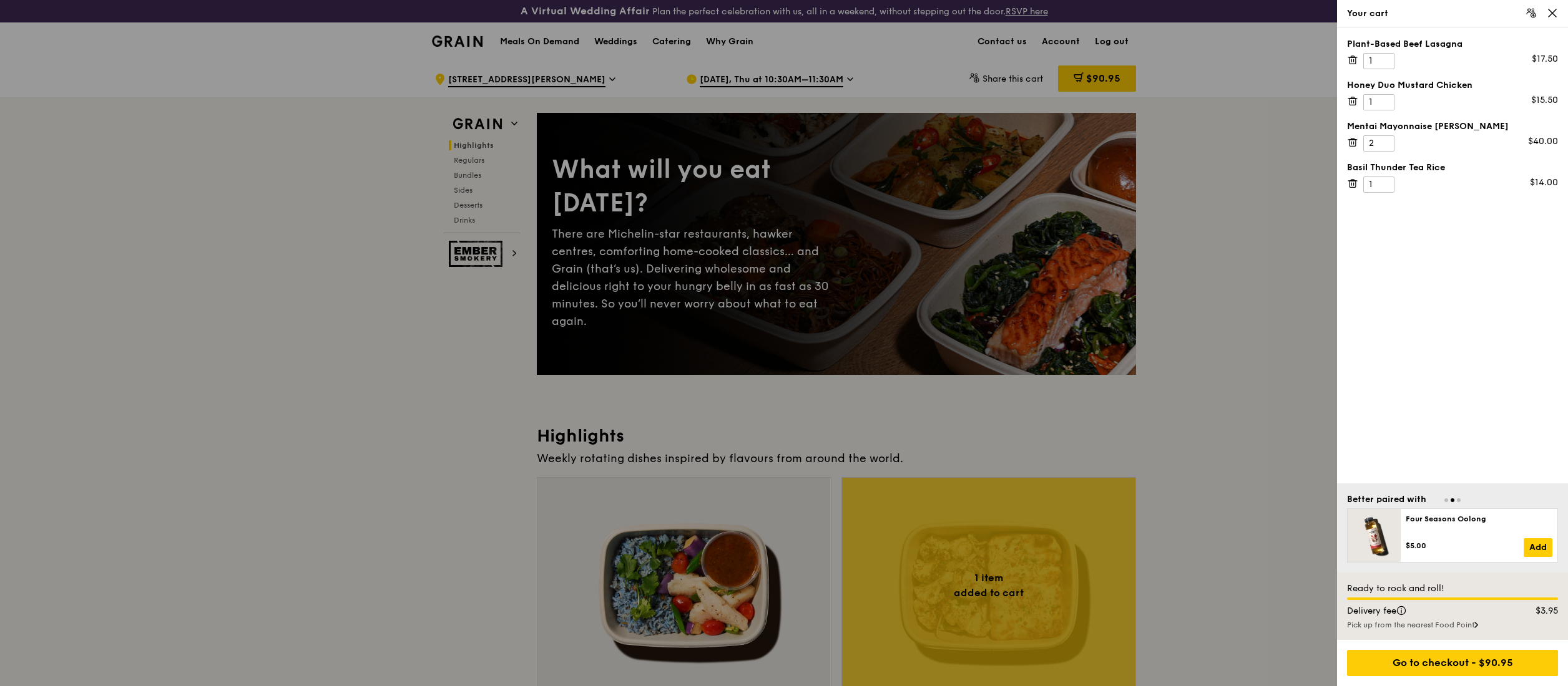
click at [1262, 209] on div at bounding box center [784, 343] width 1568 height 686
